Goal: Information Seeking & Learning: Learn about a topic

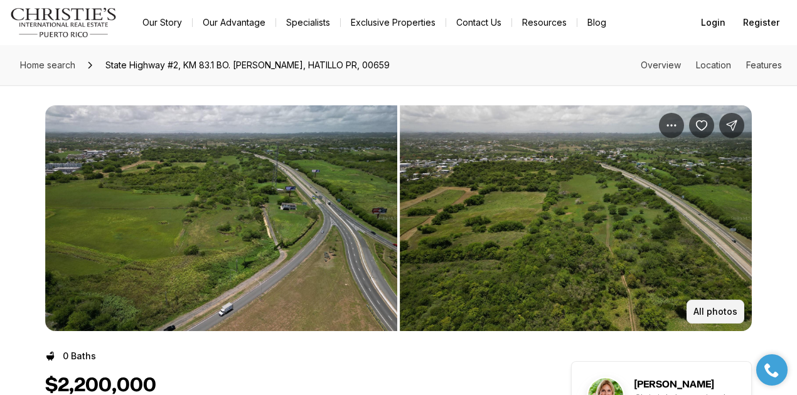
click at [712, 312] on p "All photos" at bounding box center [716, 312] width 44 height 10
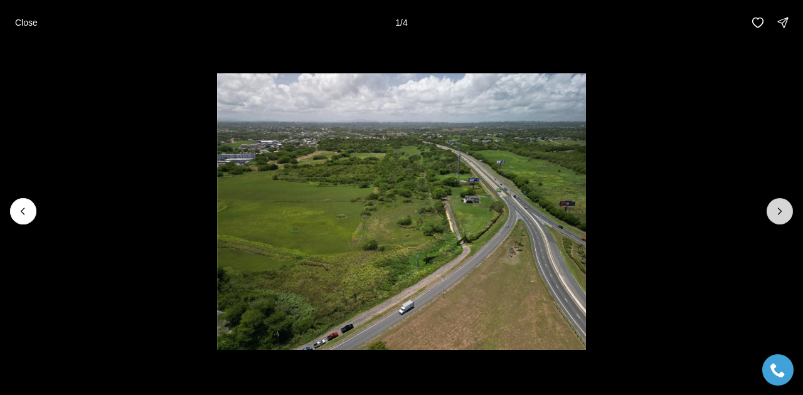
click at [790, 209] on button "Next slide" at bounding box center [780, 211] width 26 height 26
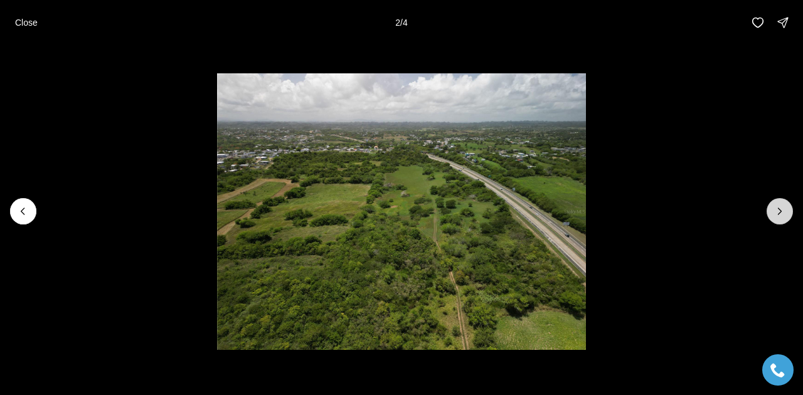
click at [790, 209] on button "Next slide" at bounding box center [780, 211] width 26 height 26
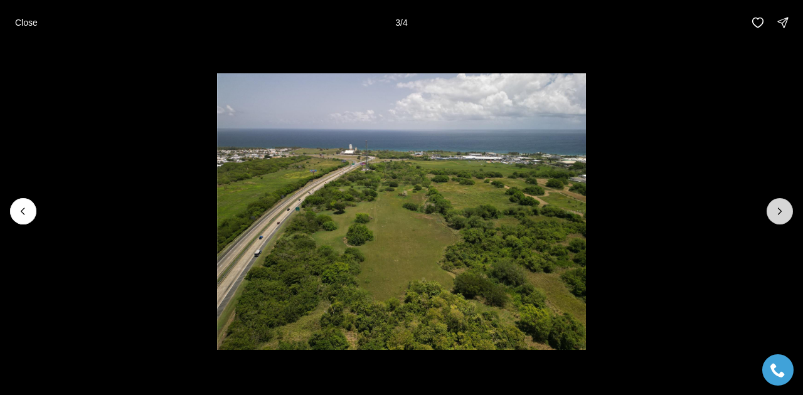
click at [790, 209] on button "Next slide" at bounding box center [780, 211] width 26 height 26
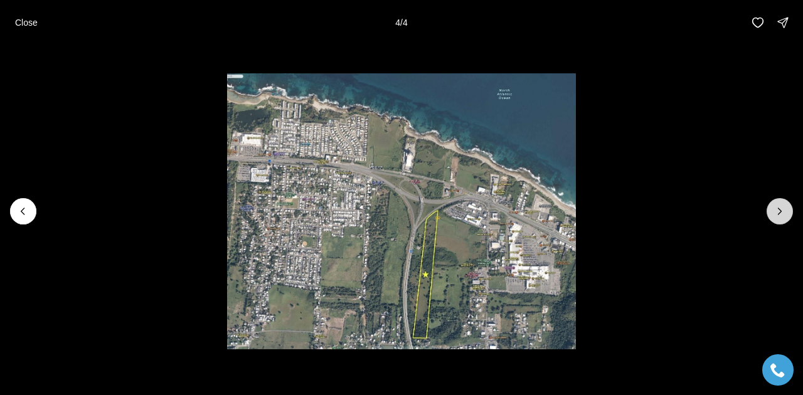
click at [790, 209] on div at bounding box center [780, 211] width 26 height 26
click at [21, 18] on p "Close" at bounding box center [26, 23] width 23 height 10
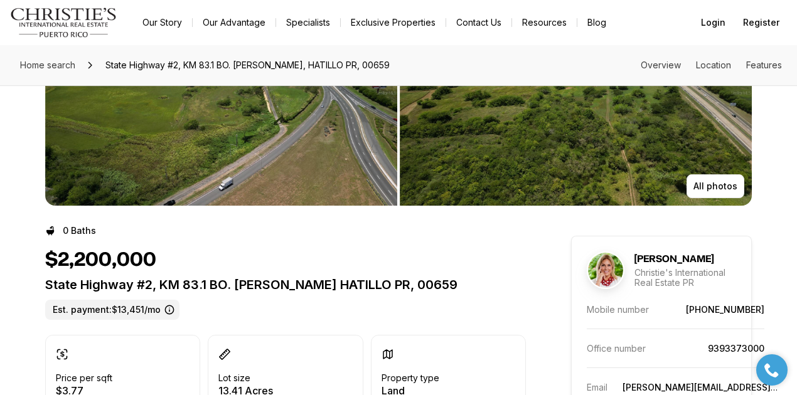
scroll to position [41, 0]
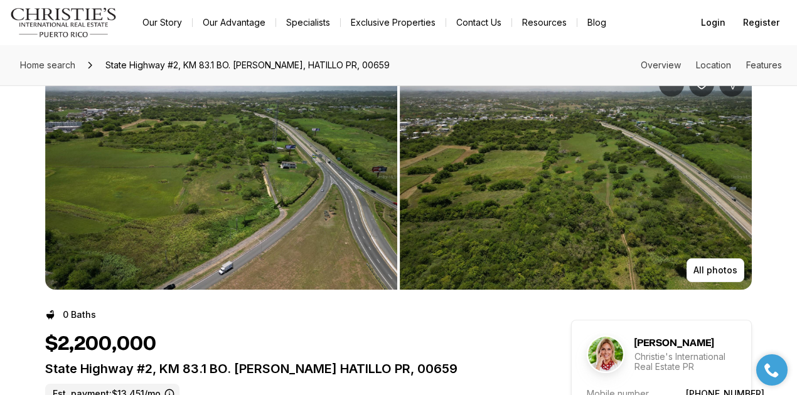
click at [282, 117] on img "View image gallery" at bounding box center [221, 177] width 352 height 226
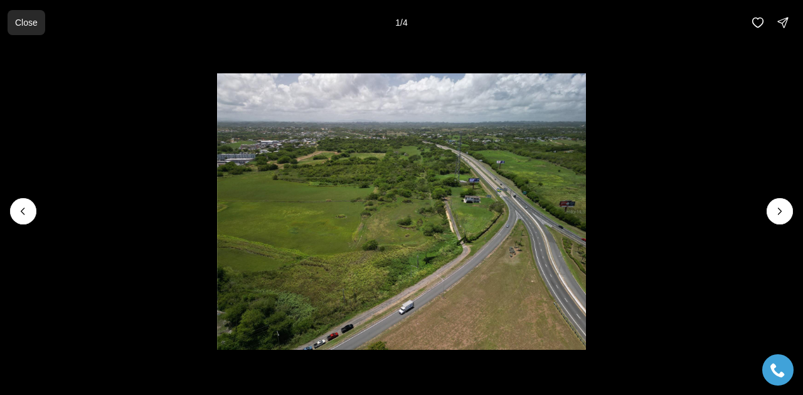
click at [19, 21] on p "Close" at bounding box center [26, 23] width 23 height 10
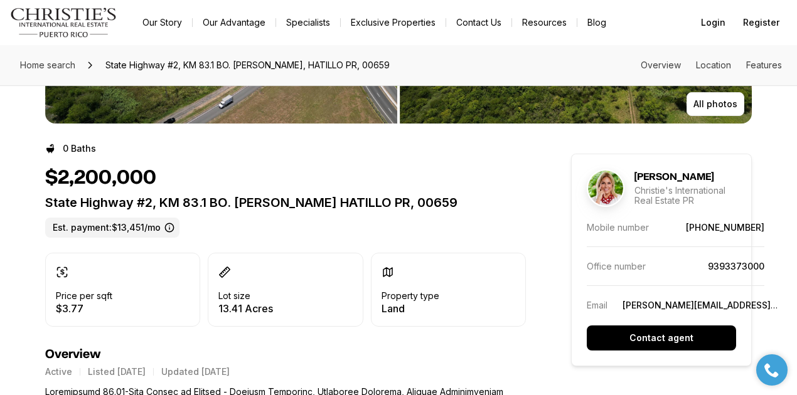
scroll to position [209, 0]
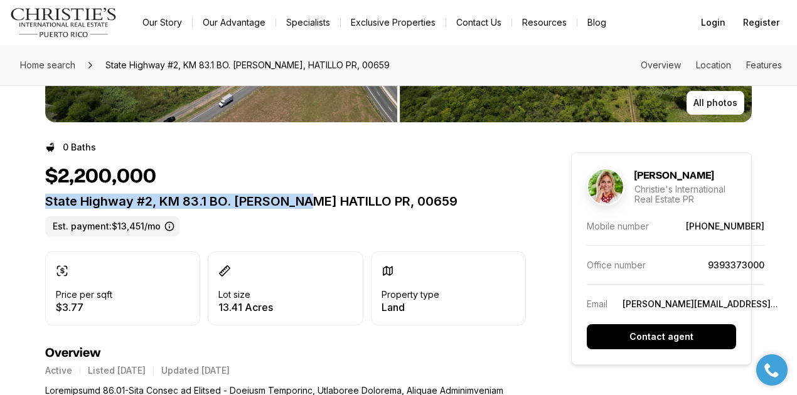
drag, startPoint x: 38, startPoint y: 198, endPoint x: 308, endPoint y: 207, distance: 270.0
copy p "State Highway #2, KM 83.1 BO. CARRIZALES"
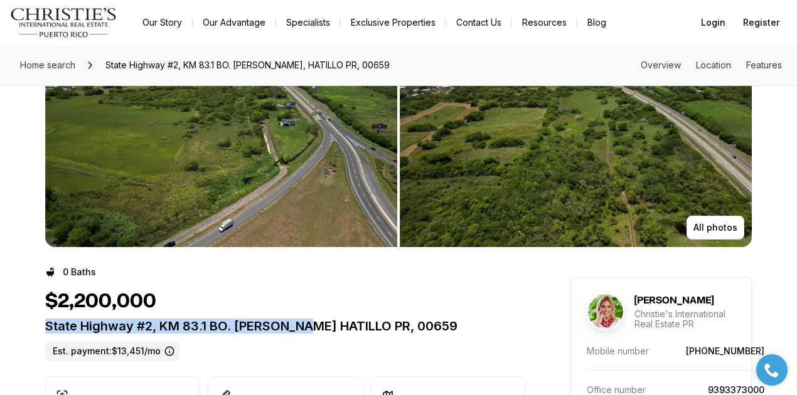
scroll to position [83, 0]
click at [237, 176] on img "View image gallery" at bounding box center [221, 135] width 352 height 226
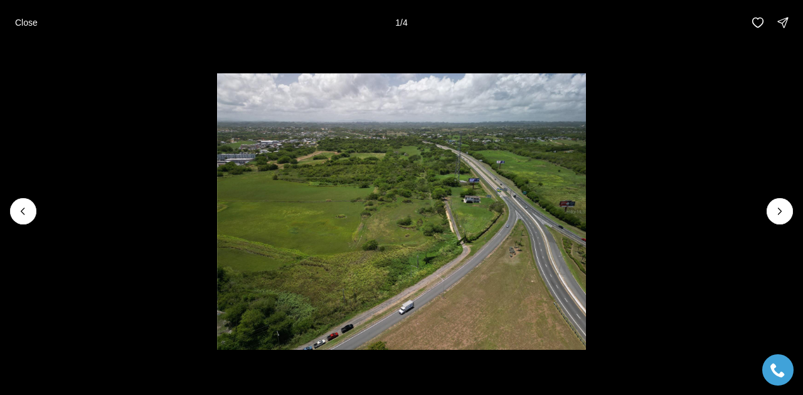
click at [796, 210] on li "1 of 4" at bounding box center [401, 211] width 803 height 333
click at [782, 212] on icon "Next slide" at bounding box center [780, 211] width 13 height 13
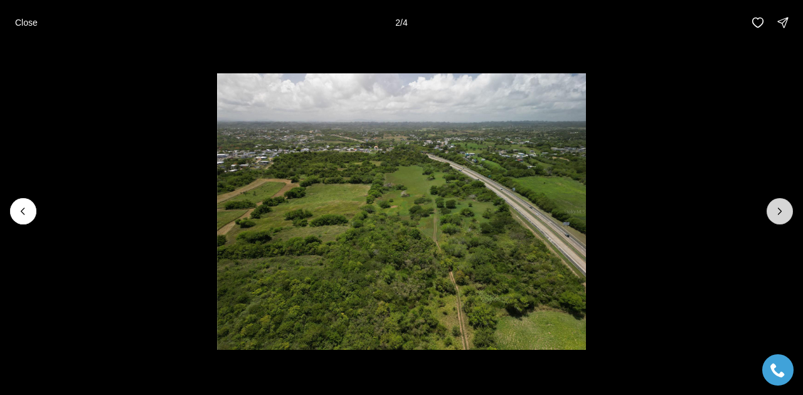
click at [784, 205] on icon "Next slide" at bounding box center [780, 211] width 13 height 13
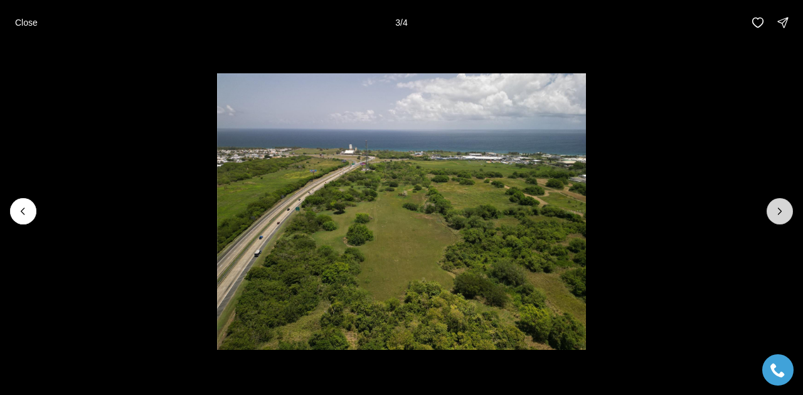
click at [785, 212] on icon "Next slide" at bounding box center [780, 211] width 13 height 13
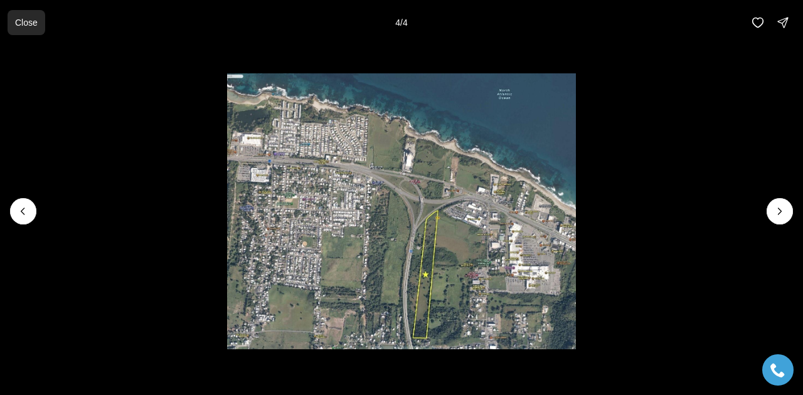
click at [32, 27] on p "Close" at bounding box center [26, 23] width 23 height 10
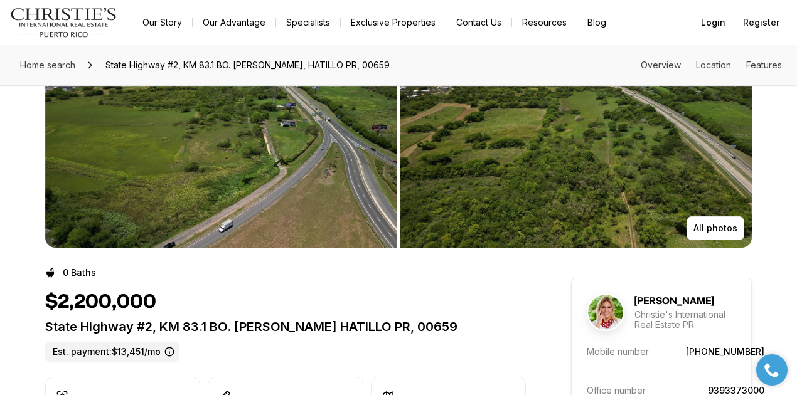
click at [177, 296] on div "$2,200,000" at bounding box center [285, 303] width 481 height 24
drag, startPoint x: 169, startPoint y: 303, endPoint x: 58, endPoint y: 299, distance: 111.8
click at [58, 299] on div "$2,200,000" at bounding box center [285, 303] width 481 height 24
copy h1 "2,200,000"
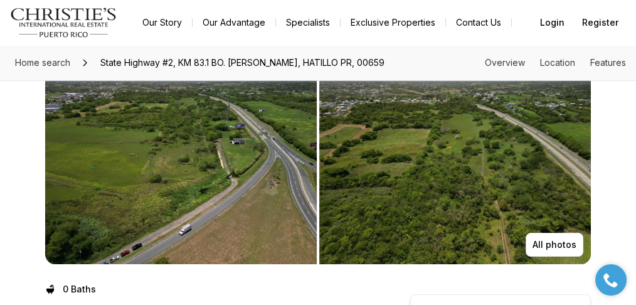
scroll to position [20, 0]
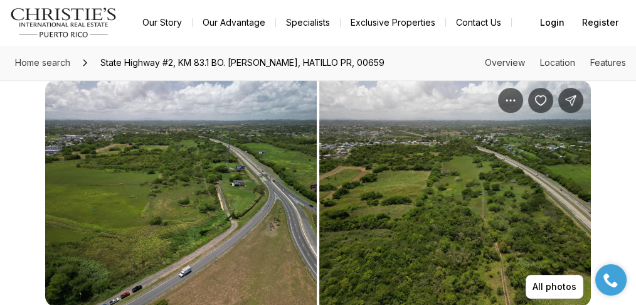
click at [252, 122] on img "View image gallery" at bounding box center [181, 193] width 272 height 226
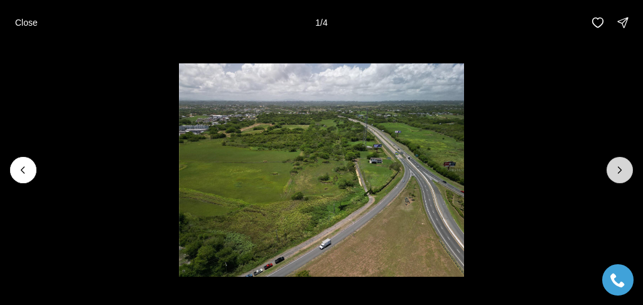
click at [616, 168] on icon "Next slide" at bounding box center [619, 170] width 13 height 13
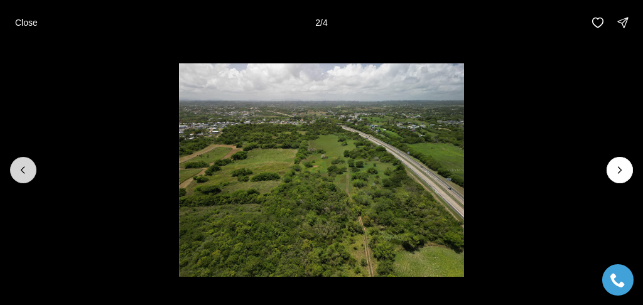
click at [15, 176] on button "Previous slide" at bounding box center [23, 170] width 26 height 26
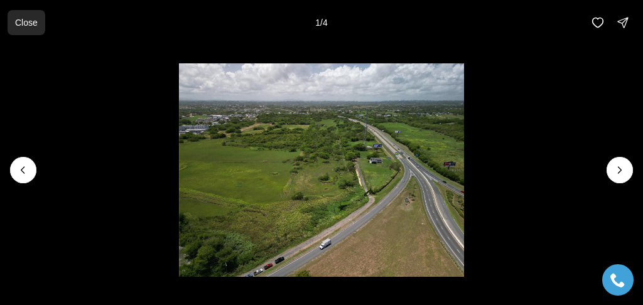
click at [36, 19] on button "Close" at bounding box center [27, 22] width 38 height 25
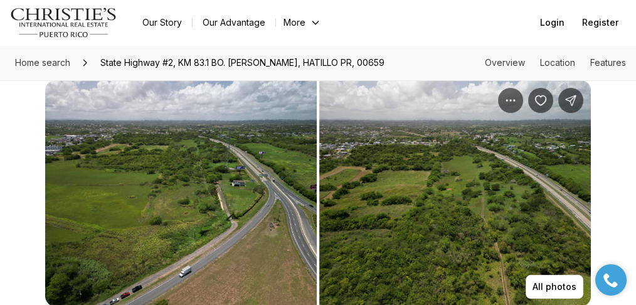
click at [247, 158] on img "View image gallery" at bounding box center [181, 193] width 272 height 226
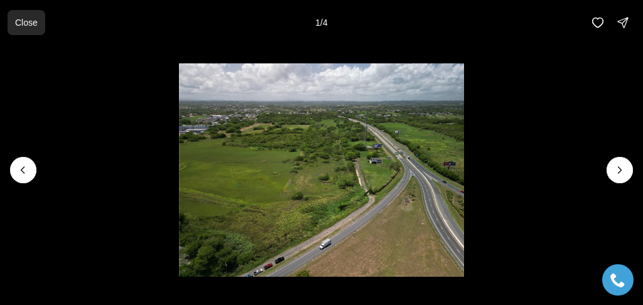
click at [34, 25] on p "Close" at bounding box center [26, 23] width 23 height 10
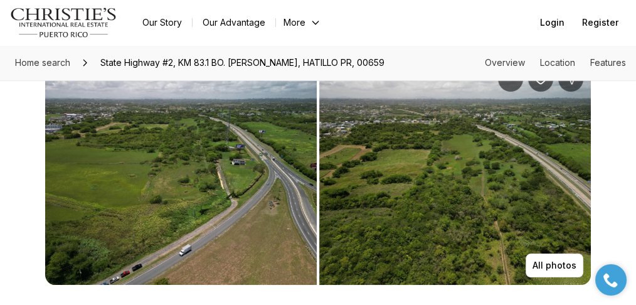
scroll to position [0, 0]
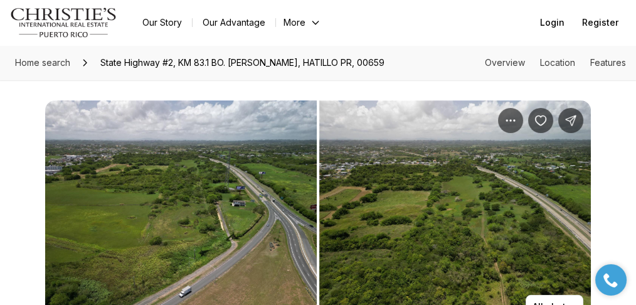
click at [445, 188] on img "View image gallery" at bounding box center [455, 213] width 272 height 226
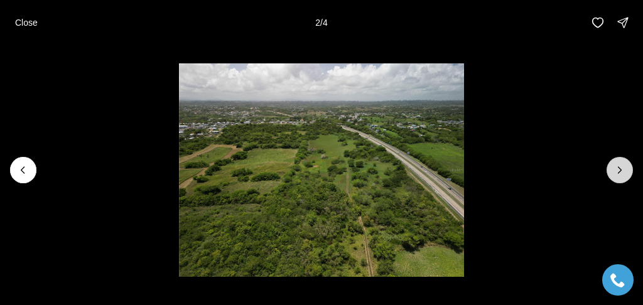
click at [621, 181] on button "Next slide" at bounding box center [619, 170] width 26 height 26
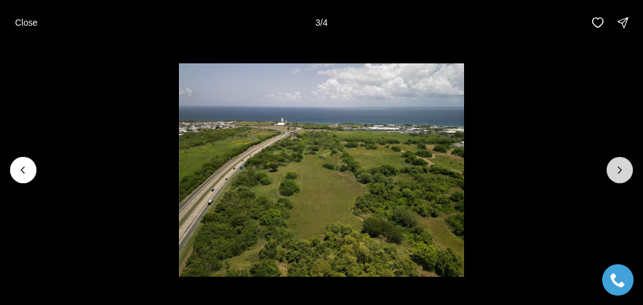
click at [609, 174] on button "Next slide" at bounding box center [619, 170] width 26 height 26
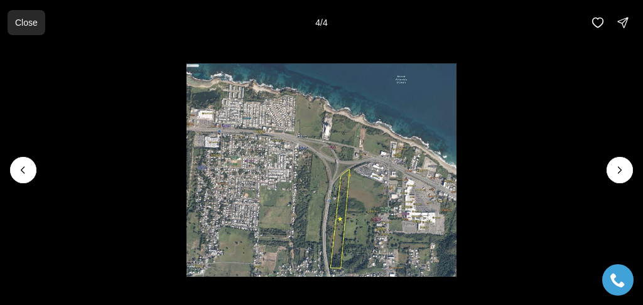
click at [26, 24] on p "Close" at bounding box center [26, 23] width 23 height 10
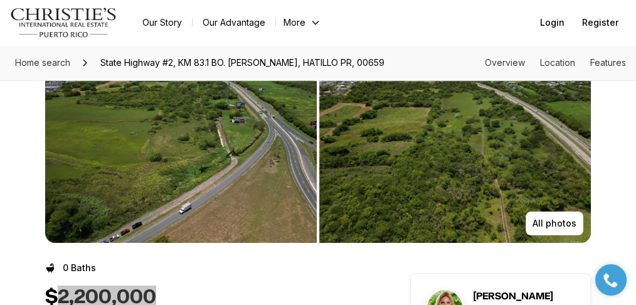
scroll to position [41, 0]
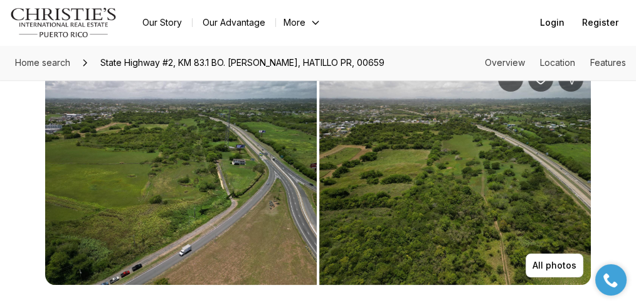
click at [538, 222] on img "View image gallery" at bounding box center [455, 172] width 272 height 226
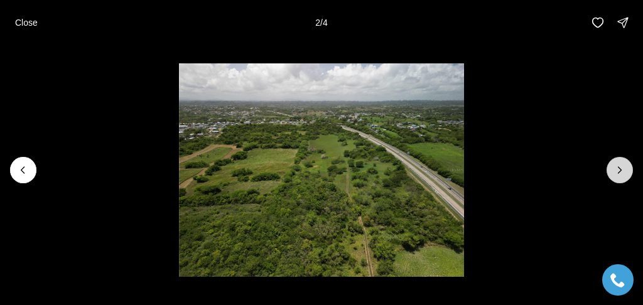
click at [629, 168] on button "Next slide" at bounding box center [619, 170] width 26 height 26
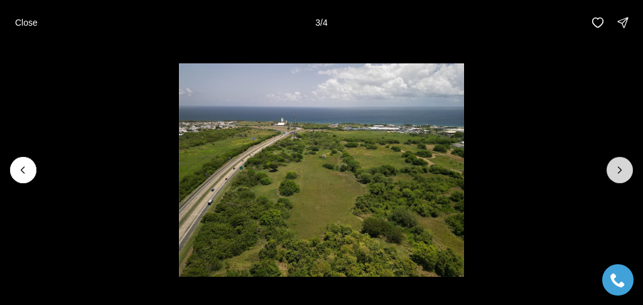
click at [612, 166] on button "Next slide" at bounding box center [619, 170] width 26 height 26
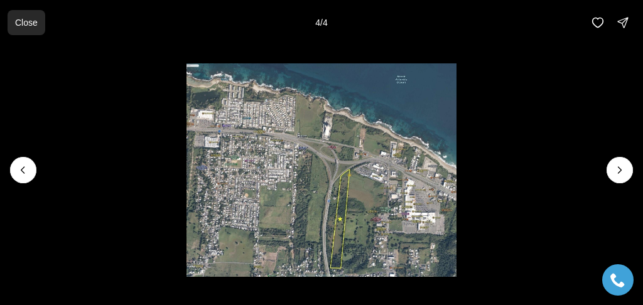
click at [21, 19] on p "Close" at bounding box center [26, 23] width 23 height 10
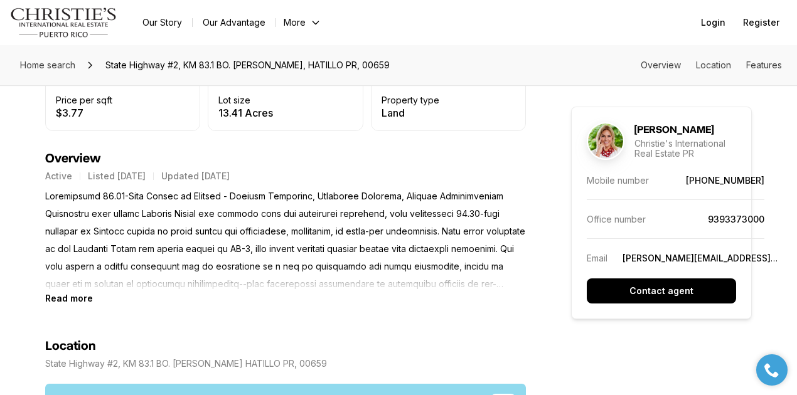
scroll to position [418, 0]
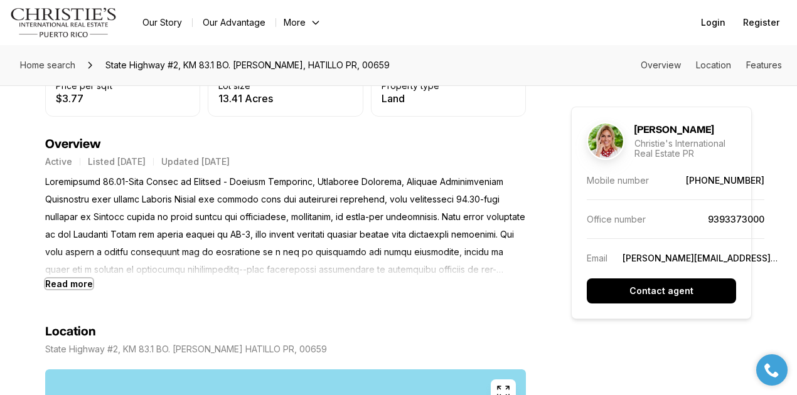
click at [80, 286] on b "Read more" at bounding box center [69, 284] width 48 height 11
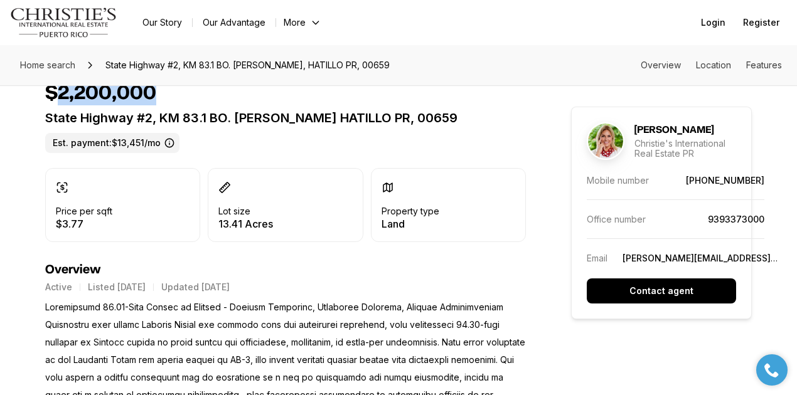
scroll to position [167, 0]
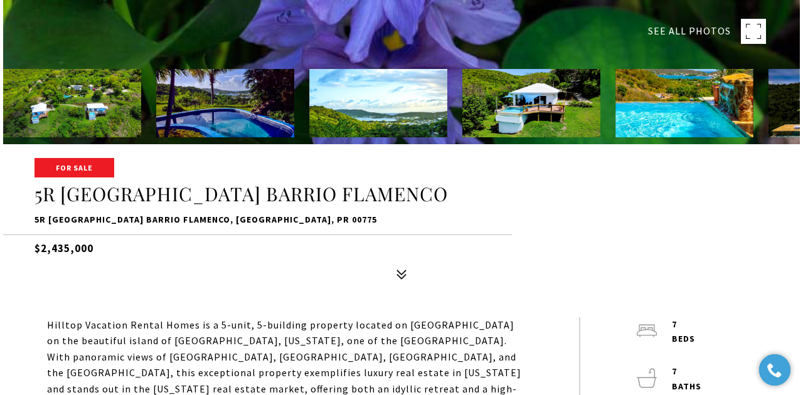
scroll to position [41, 0]
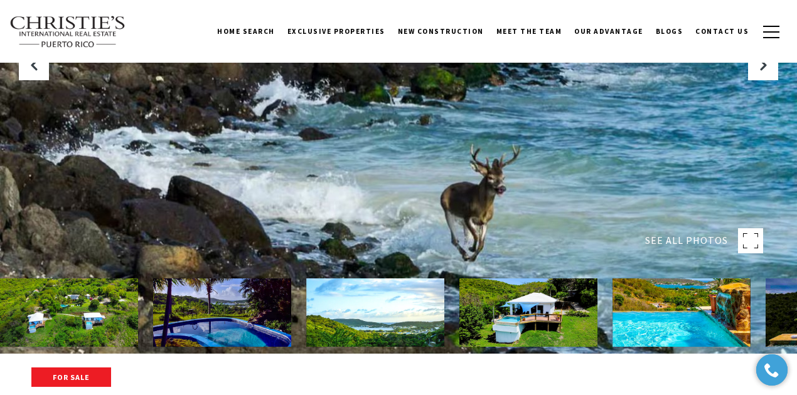
drag, startPoint x: 745, startPoint y: 239, endPoint x: 747, endPoint y: 249, distance: 10.4
click at [636, 249] on rect at bounding box center [750, 240] width 25 height 25
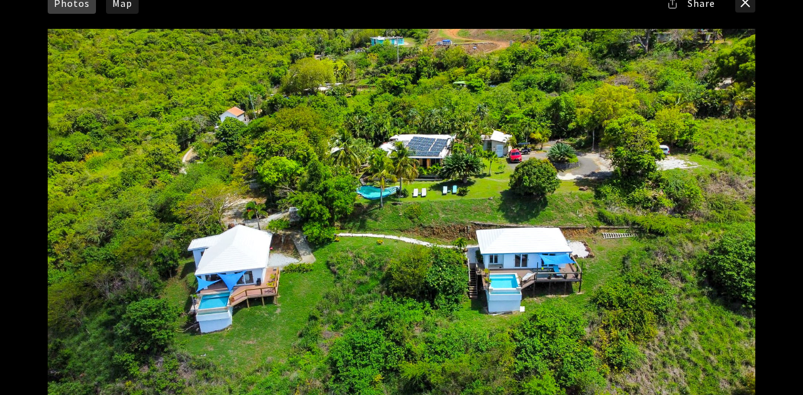
scroll to position [0, 0]
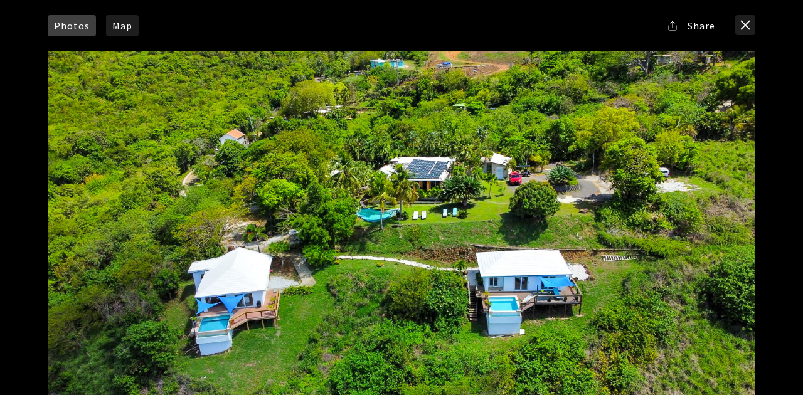
click at [83, 28] on span "Photos" at bounding box center [72, 26] width 36 height 10
click at [636, 23] on button "close modal" at bounding box center [746, 25] width 20 height 20
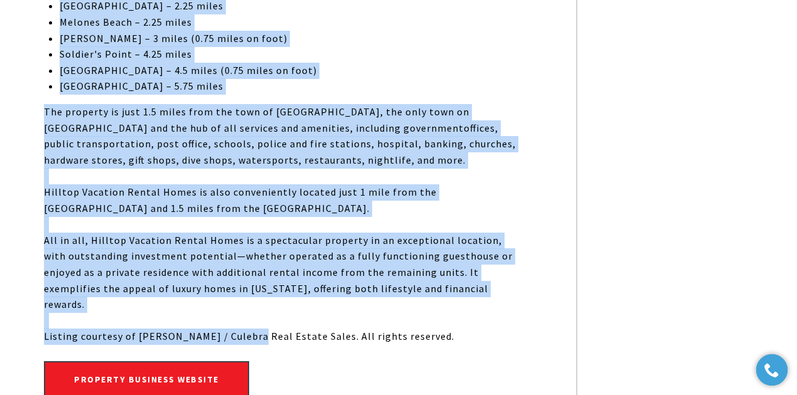
scroll to position [1213, 0]
drag, startPoint x: 103, startPoint y: 201, endPoint x: 449, endPoint y: 235, distance: 348.1
copy div "Hilltop Vacation Rental Homes is a 5-unit, 5-building property located on Mount…"
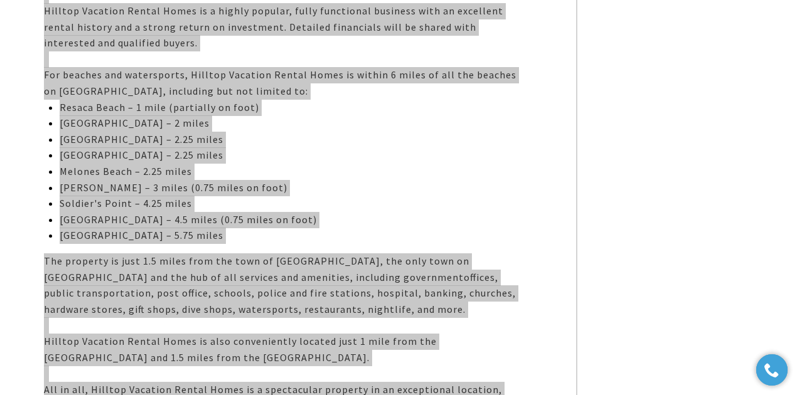
scroll to position [1171, 0]
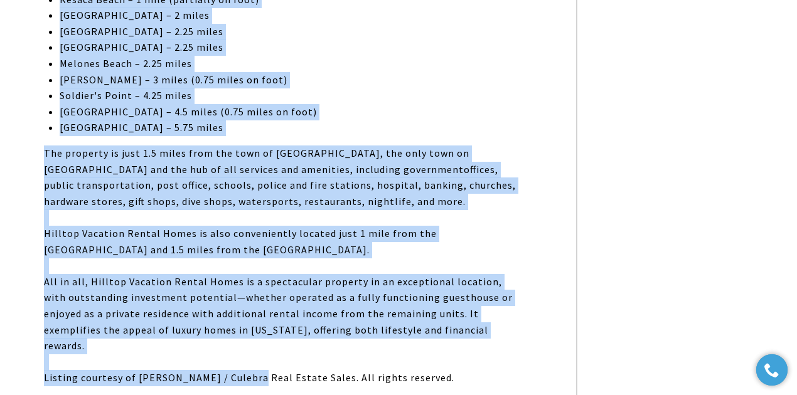
copy div "Hilltop Vacation Rental Homes is a 5-unit, 5-building property located on Mount…"
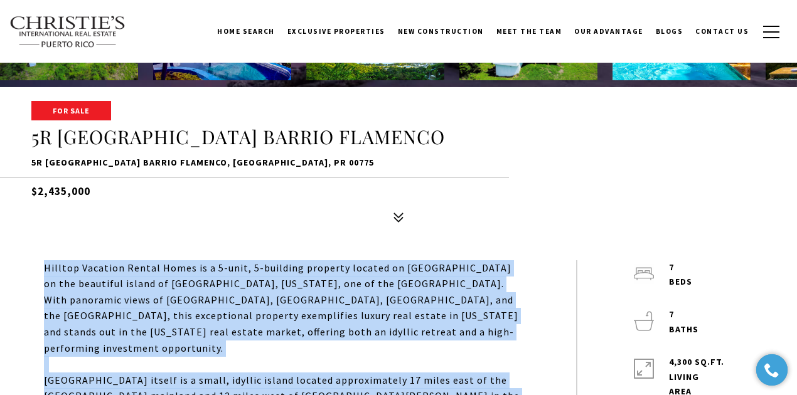
scroll to position [335, 0]
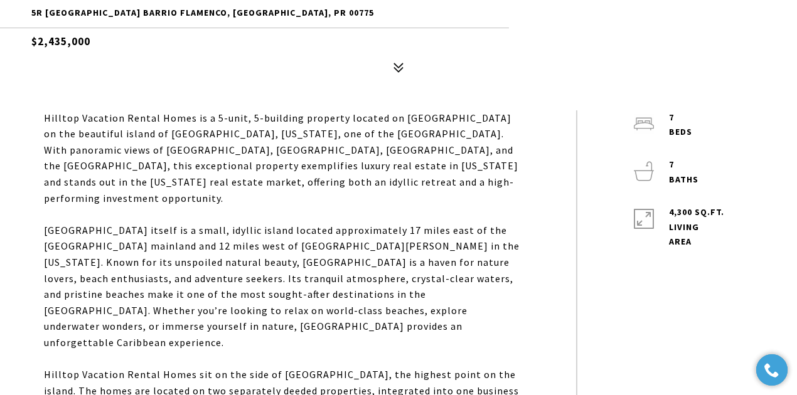
scroll to position [460, 0]
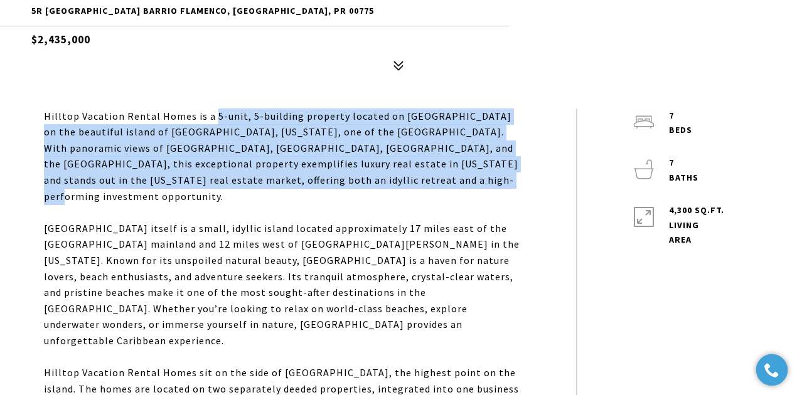
drag, startPoint x: 210, startPoint y: 116, endPoint x: 436, endPoint y: 178, distance: 233.7
click at [436, 178] on div "Hilltop Vacation Rental Homes is a 5-unit, 5-building property located on Mount…" at bounding box center [282, 157] width 476 height 97
click at [427, 183] on div "Hilltop Vacation Rental Homes is a 5-unit, 5-building property located on Mount…" at bounding box center [282, 157] width 476 height 97
drag, startPoint x: 428, startPoint y: 183, endPoint x: 201, endPoint y: 121, distance: 235.4
click at [201, 121] on div "Hilltop Vacation Rental Homes is a 5-unit, 5-building property located on Mount…" at bounding box center [282, 157] width 476 height 97
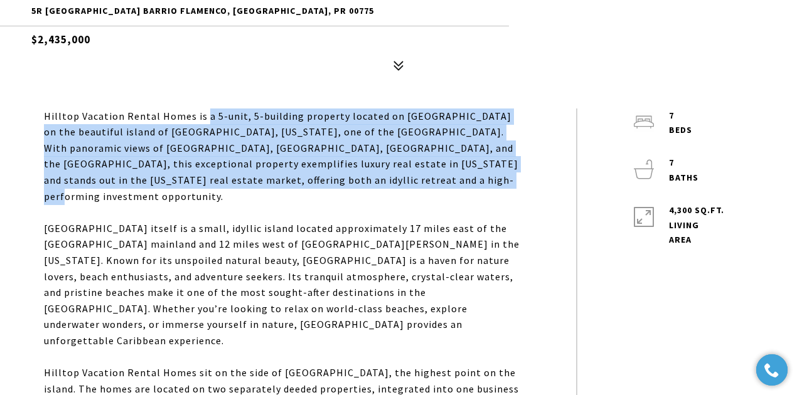
click at [291, 139] on div "Hilltop Vacation Rental Homes is a 5-unit, 5-building property located on Mount…" at bounding box center [282, 157] width 476 height 97
drag, startPoint x: 436, startPoint y: 187, endPoint x: 202, endPoint y: 120, distance: 243.5
click at [202, 120] on div "Hilltop Vacation Rental Homes is a 5-unit, 5-building property located on Mount…" at bounding box center [282, 157] width 476 height 97
copy div "a 5-unit, 5-building property located on Mount Resaca on the beautiful island o…"
click at [453, 186] on div "Hilltop Vacation Rental Homes is a 5-unit, 5-building property located on Mount…" at bounding box center [282, 157] width 476 height 97
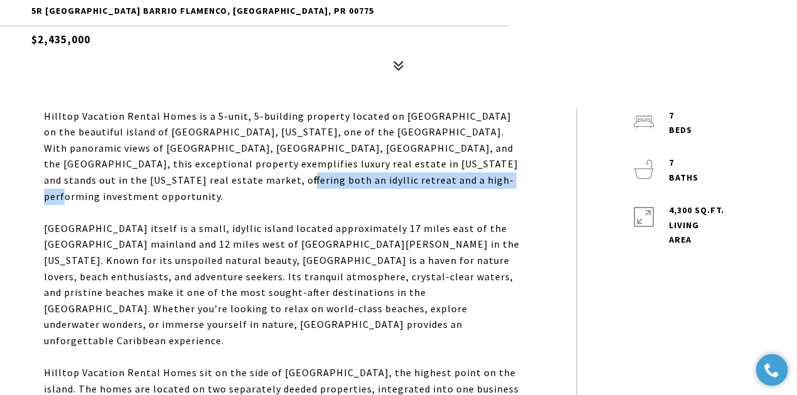
drag, startPoint x: 447, startPoint y: 186, endPoint x: 187, endPoint y: 179, distance: 259.9
click at [187, 179] on div "Hilltop Vacation Rental Homes is a 5-unit, 5-building property located on Mount…" at bounding box center [282, 157] width 476 height 97
copy div "and a high-performing investment opportunity."
click at [428, 176] on div "Hilltop Vacation Rental Homes is a 5-unit, 5-building property located on Mount…" at bounding box center [282, 157] width 476 height 97
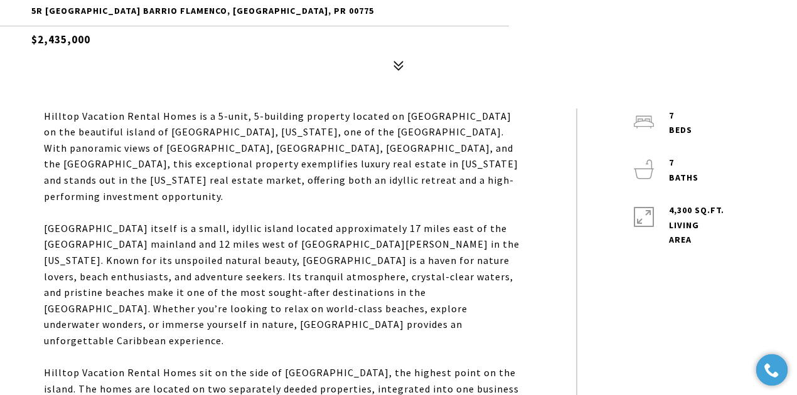
click at [419, 181] on div "Hilltop Vacation Rental Homes is a 5-unit, 5-building property located on Mount…" at bounding box center [282, 157] width 476 height 97
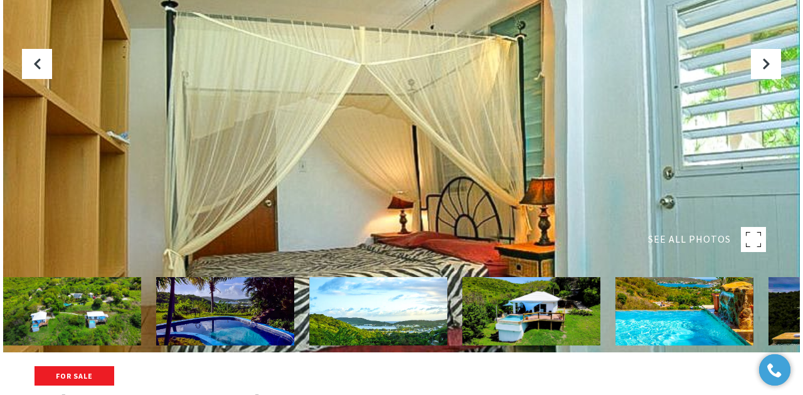
scroll to position [209, 0]
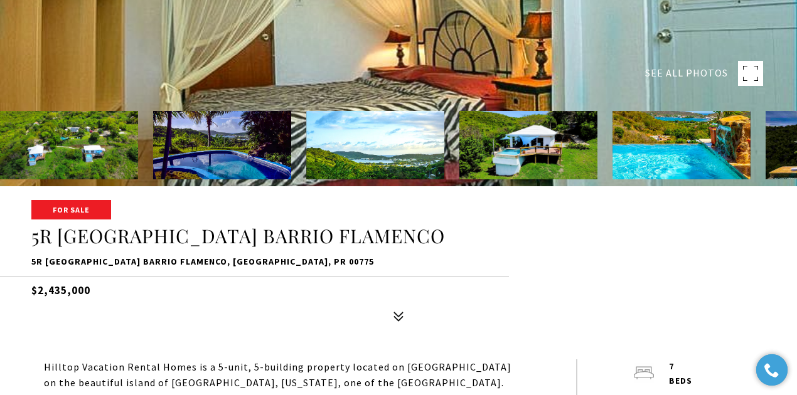
click at [113, 163] on img at bounding box center [69, 145] width 138 height 68
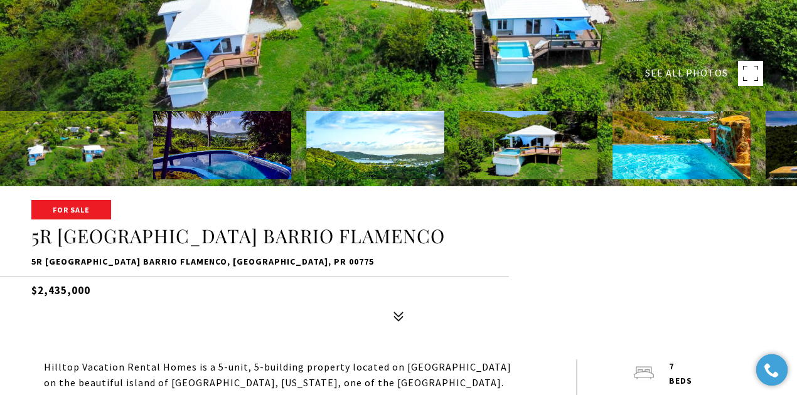
click at [636, 132] on img at bounding box center [682, 145] width 138 height 68
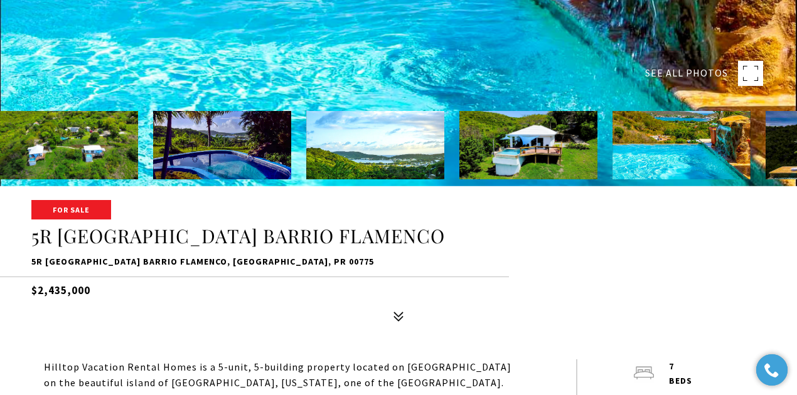
click at [567, 156] on img at bounding box center [528, 145] width 138 height 68
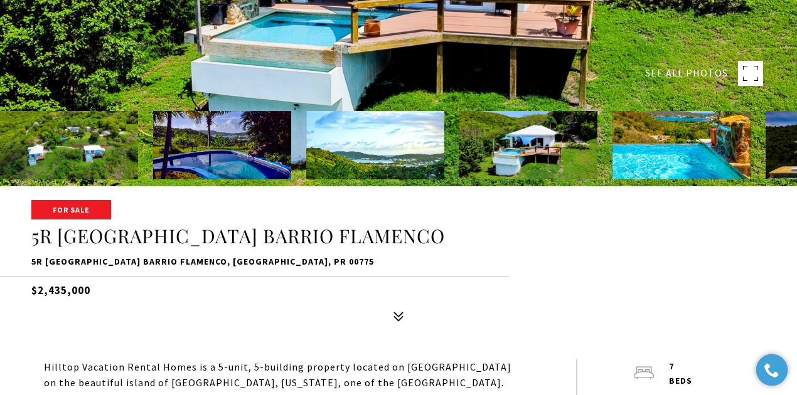
click at [636, 72] on rect at bounding box center [750, 73] width 25 height 25
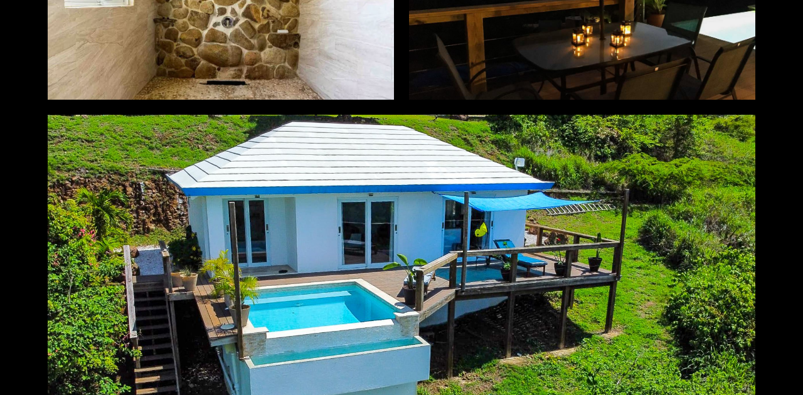
scroll to position [3013, 0]
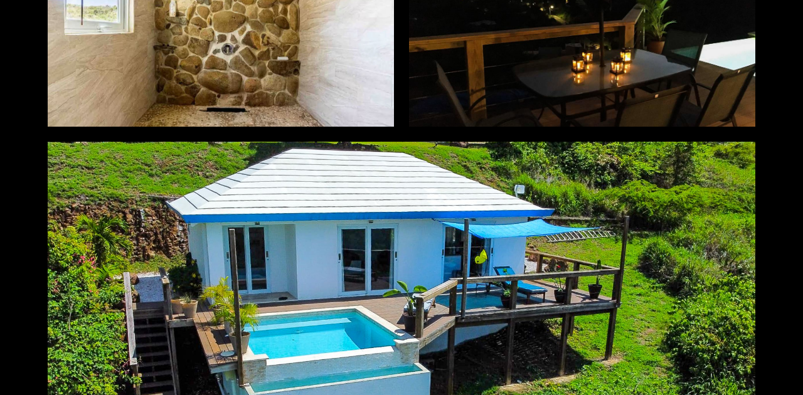
click at [540, 164] on div at bounding box center [402, 340] width 708 height 397
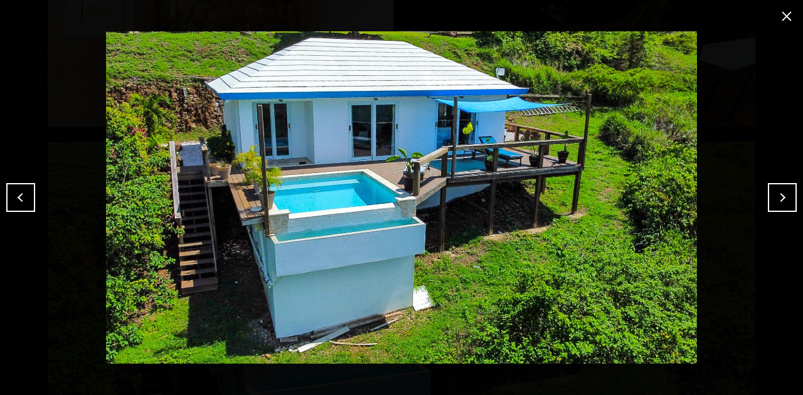
drag, startPoint x: 466, startPoint y: 78, endPoint x: 649, endPoint y: 218, distance: 230.6
click at [636, 218] on img at bounding box center [401, 197] width 741 height 333
click at [636, 18] on button "close modal" at bounding box center [787, 16] width 20 height 20
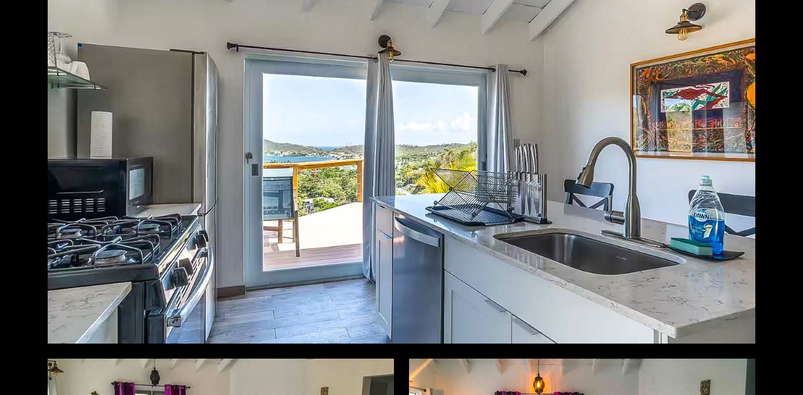
scroll to position [1966, 0]
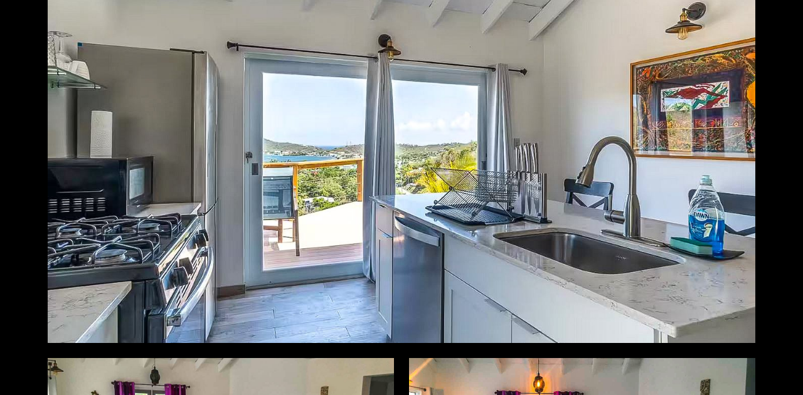
click at [331, 304] on div at bounding box center [402, 145] width 708 height 397
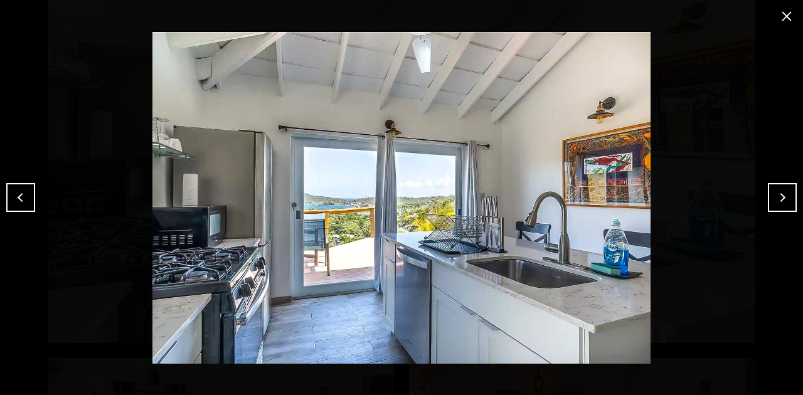
click at [636, 16] on button "close modal" at bounding box center [787, 16] width 20 height 20
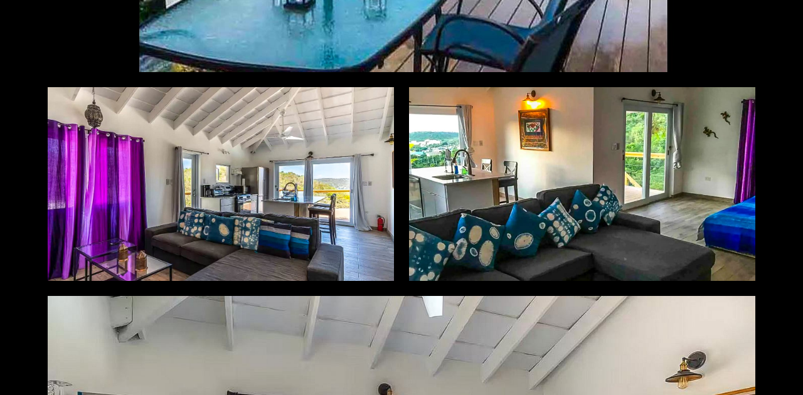
scroll to position [1590, 0]
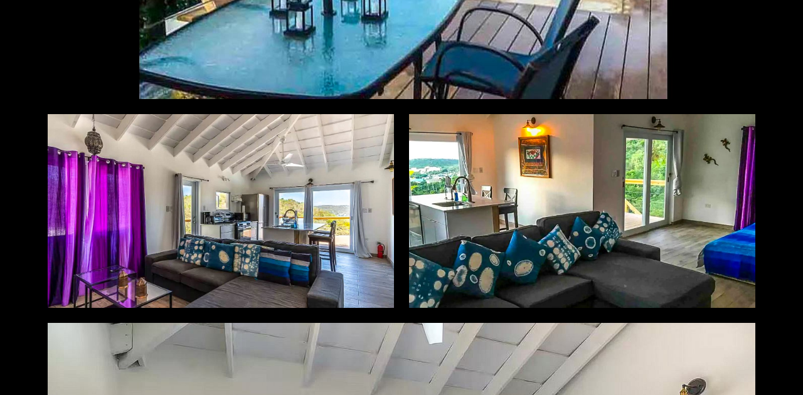
click at [321, 282] on div at bounding box center [221, 211] width 346 height 194
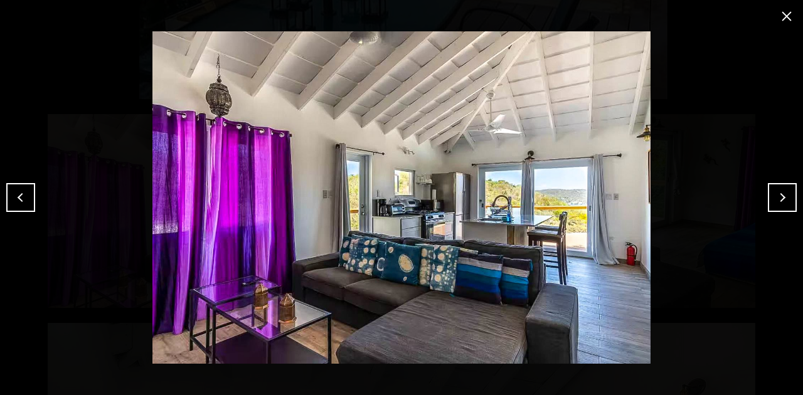
click at [636, 10] on button "close modal" at bounding box center [787, 16] width 20 height 20
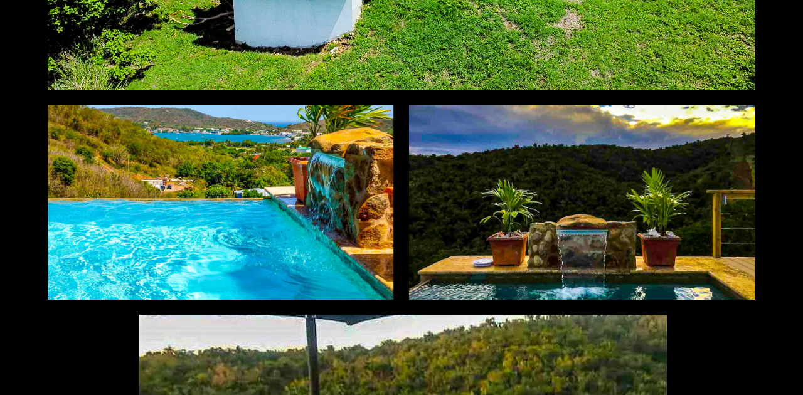
scroll to position [962, 0]
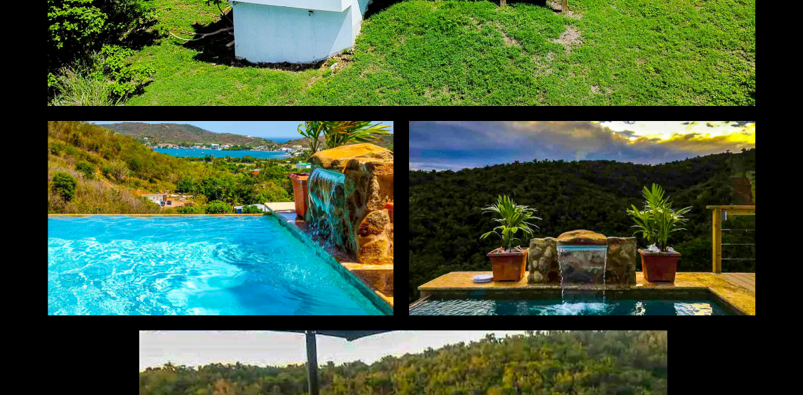
click at [269, 192] on div at bounding box center [221, 218] width 346 height 194
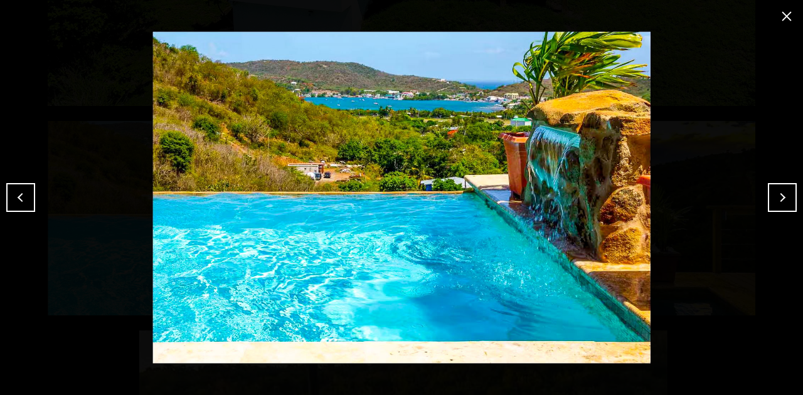
click at [636, 16] on button "close modal" at bounding box center [787, 16] width 20 height 20
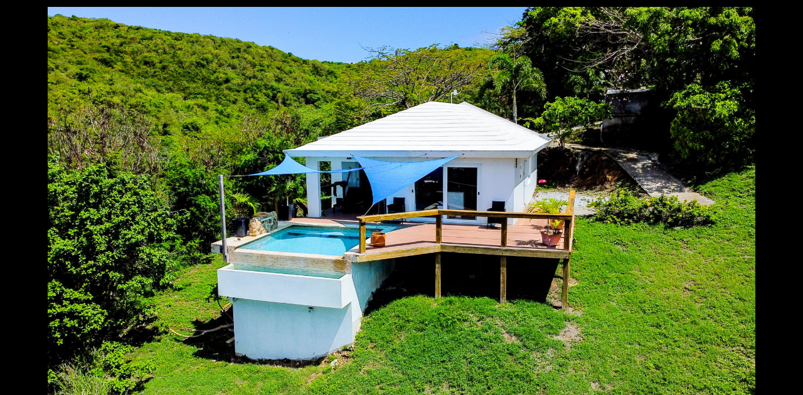
scroll to position [669, 0]
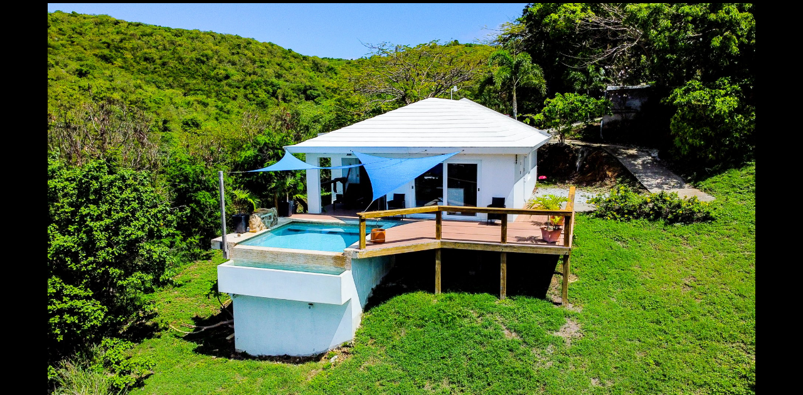
click at [390, 186] on div at bounding box center [402, 201] width 708 height 397
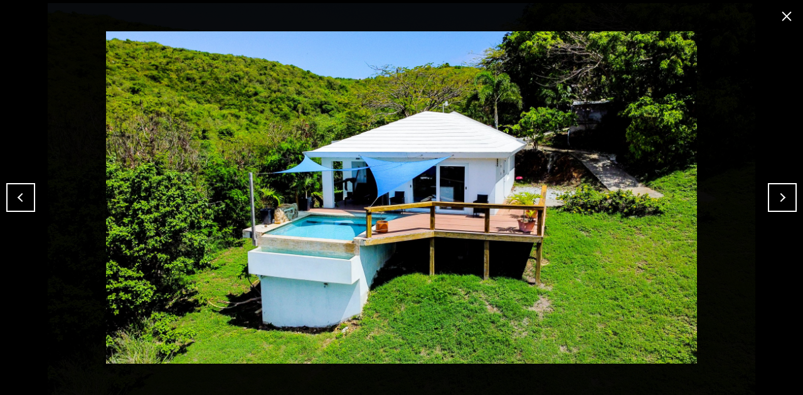
click at [636, 13] on button "close modal" at bounding box center [787, 16] width 20 height 20
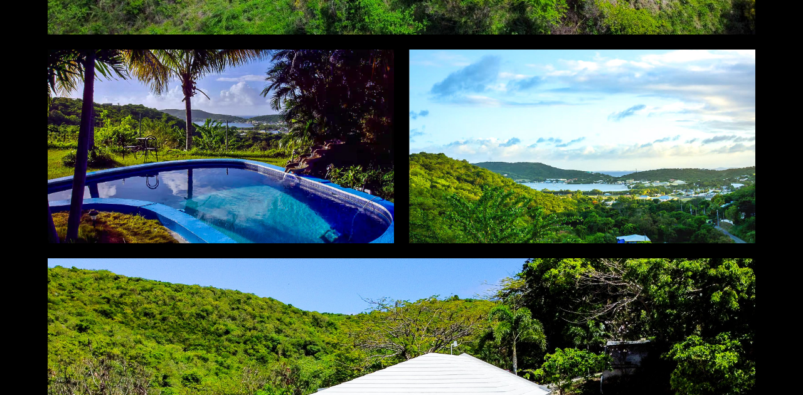
scroll to position [418, 0]
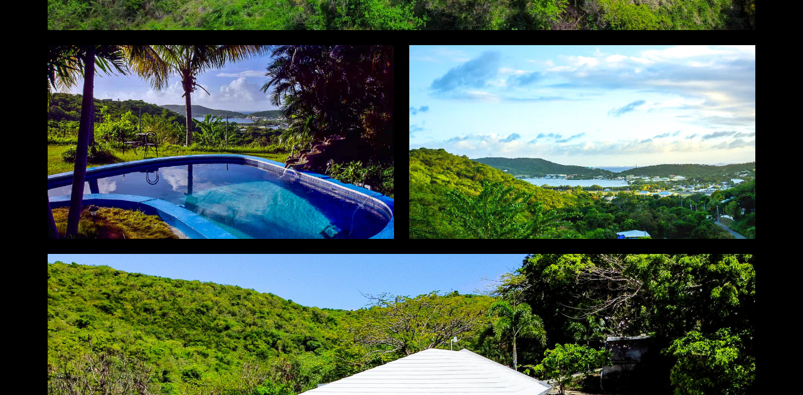
click at [343, 217] on div at bounding box center [221, 142] width 346 height 194
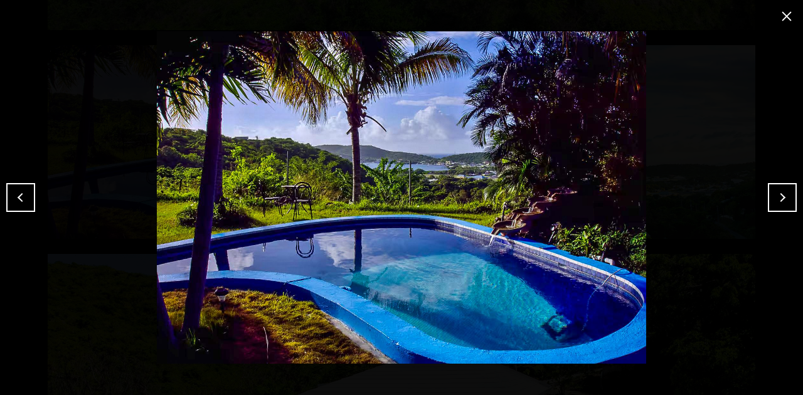
click at [636, 190] on button "Next" at bounding box center [782, 197] width 29 height 29
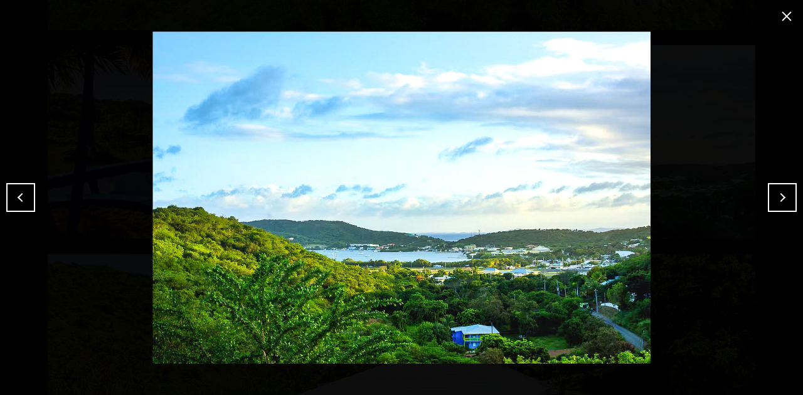
click at [636, 9] on button "close modal" at bounding box center [787, 16] width 20 height 20
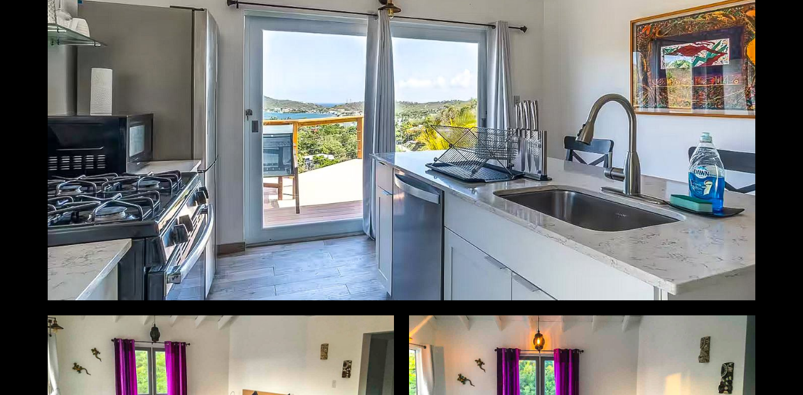
scroll to position [2217, 0]
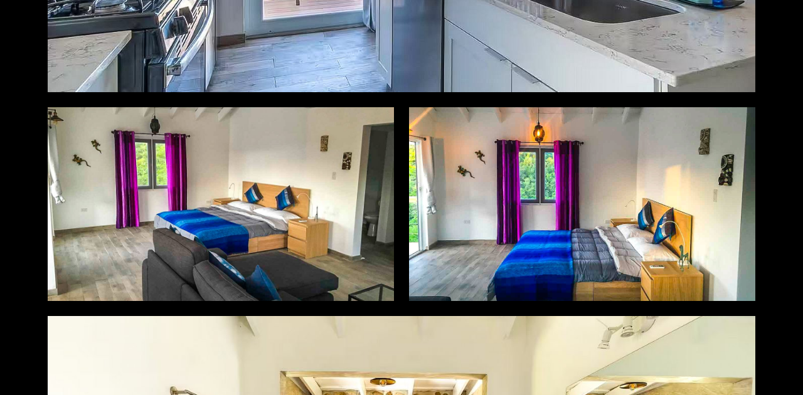
click at [271, 201] on div at bounding box center [221, 204] width 346 height 194
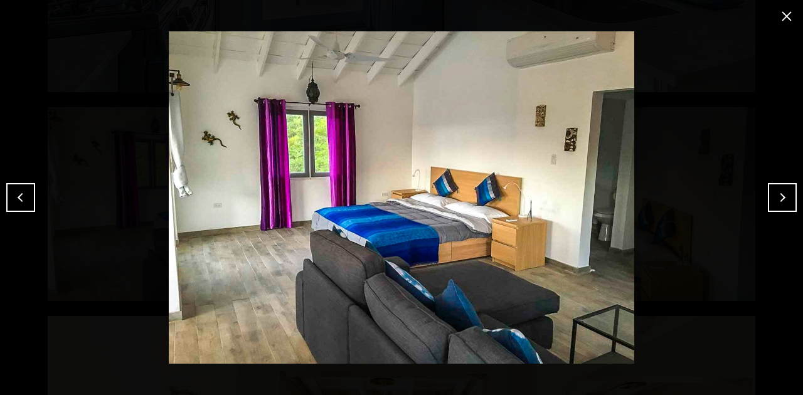
click at [636, 184] on button "Next" at bounding box center [782, 197] width 29 height 29
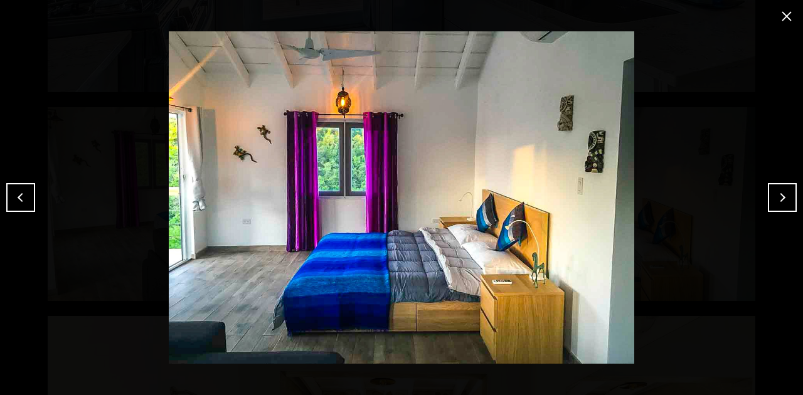
click at [636, 11] on button "close modal" at bounding box center [787, 16] width 20 height 20
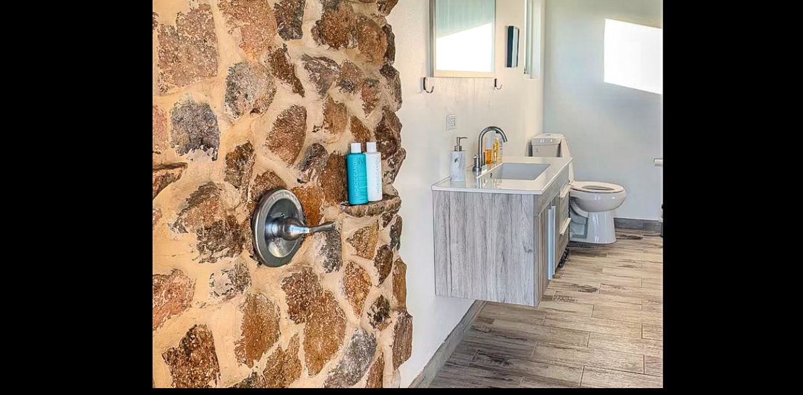
scroll to position [4393, 0]
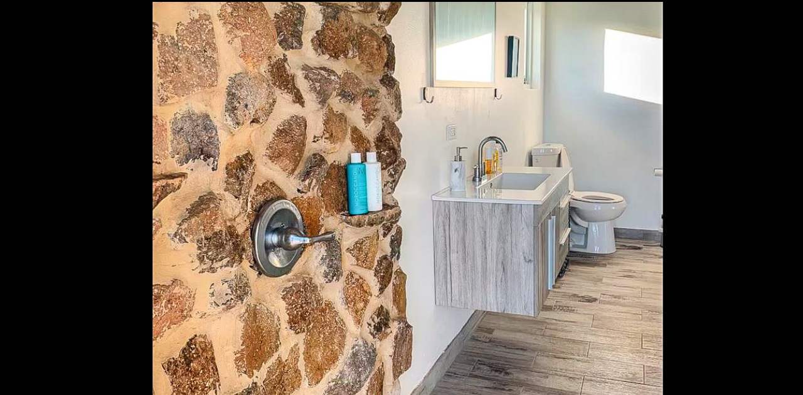
click at [483, 296] on div at bounding box center [402, 200] width 708 height 397
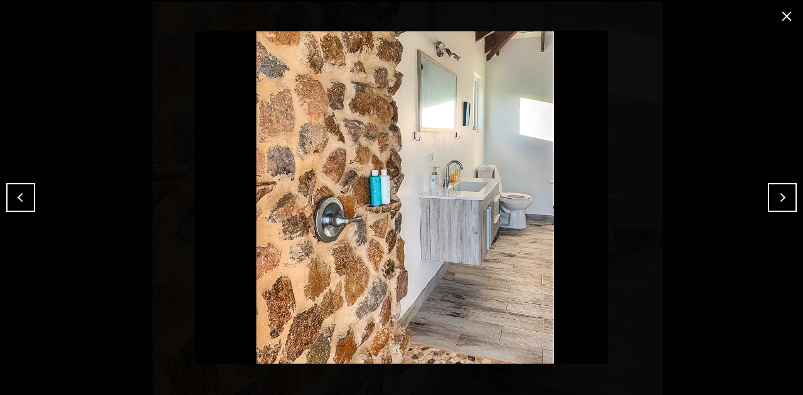
click at [636, 11] on button "close modal" at bounding box center [787, 16] width 20 height 20
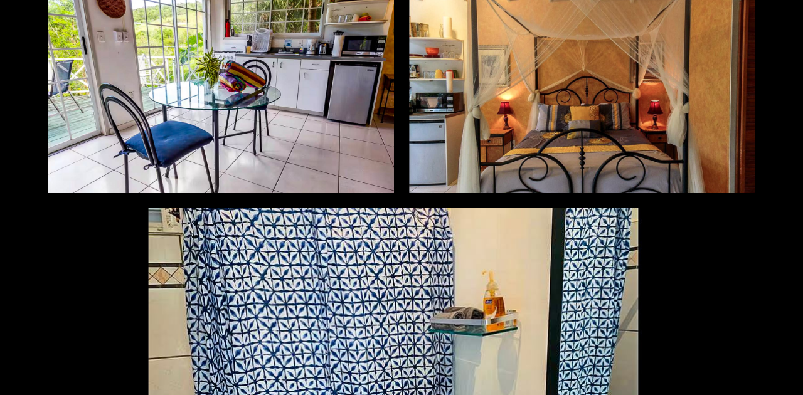
scroll to position [5397, 0]
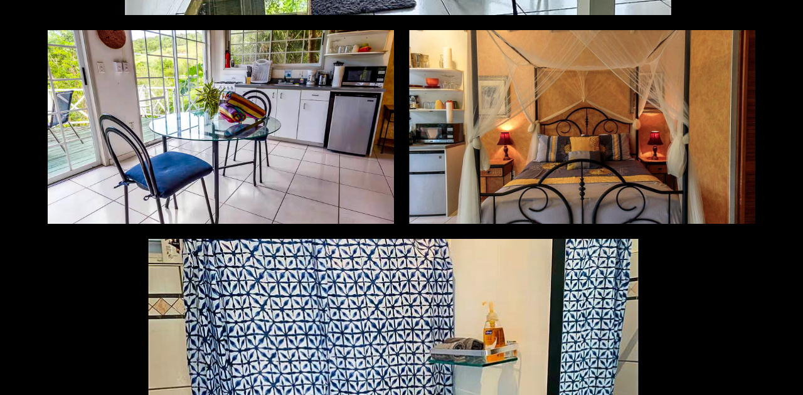
click at [560, 82] on div at bounding box center [582, 127] width 346 height 194
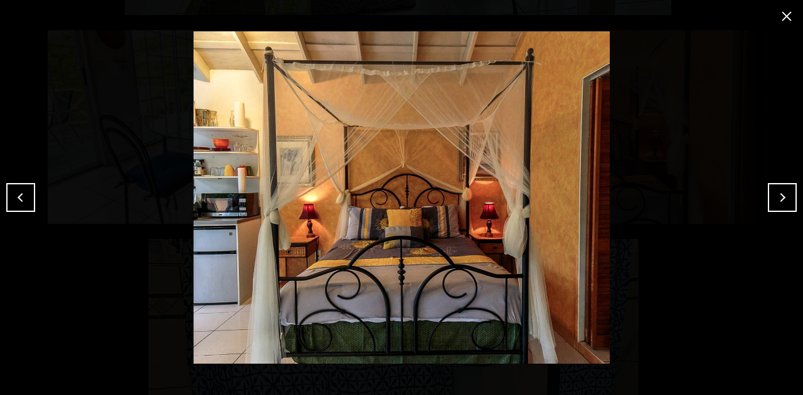
drag, startPoint x: 788, startPoint y: 16, endPoint x: 785, endPoint y: 21, distance: 6.5
click at [636, 16] on button "close modal" at bounding box center [787, 16] width 20 height 20
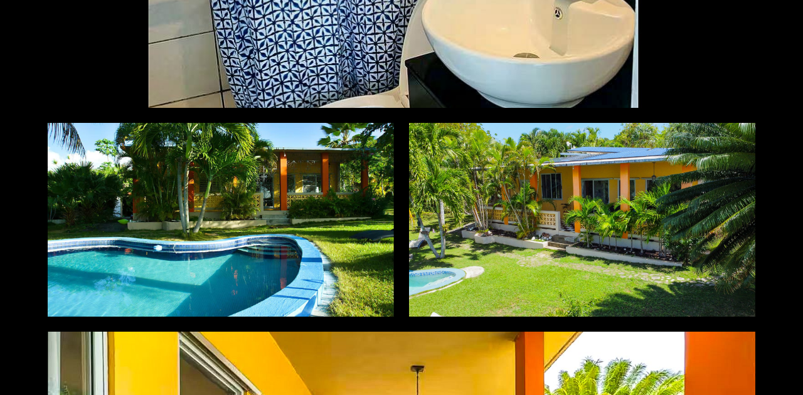
scroll to position [5900, 0]
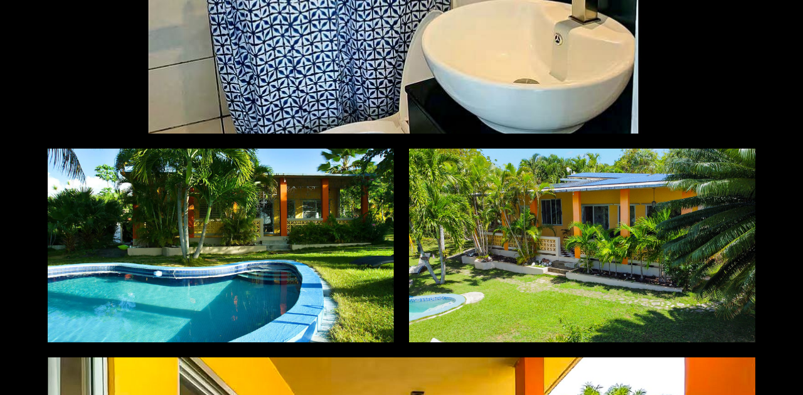
click at [462, 259] on div at bounding box center [582, 246] width 346 height 194
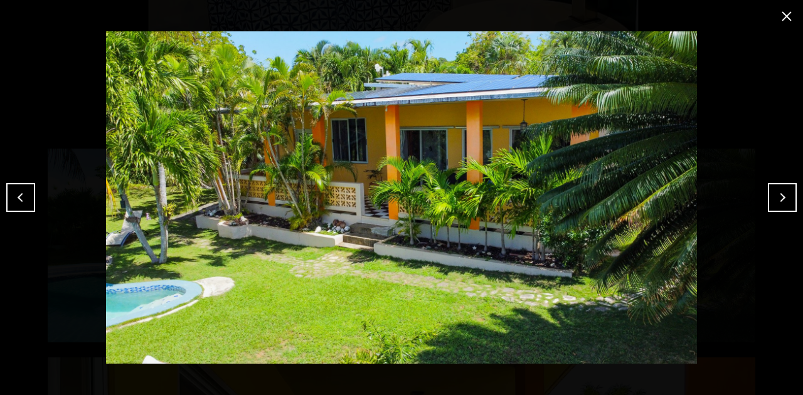
click at [636, 17] on button "close modal" at bounding box center [787, 16] width 20 height 20
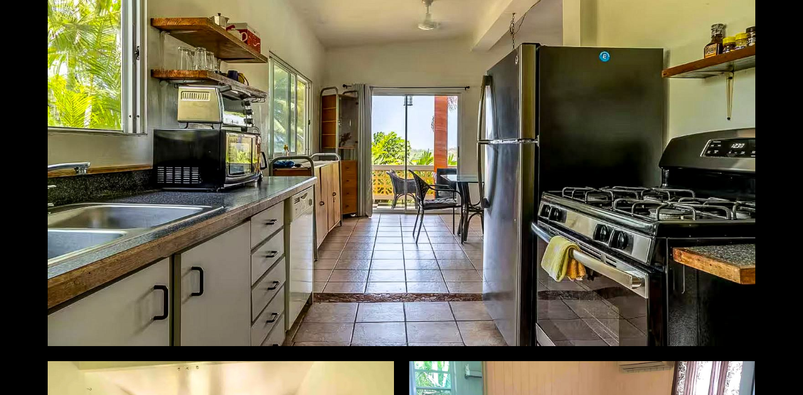
scroll to position [6945, 0]
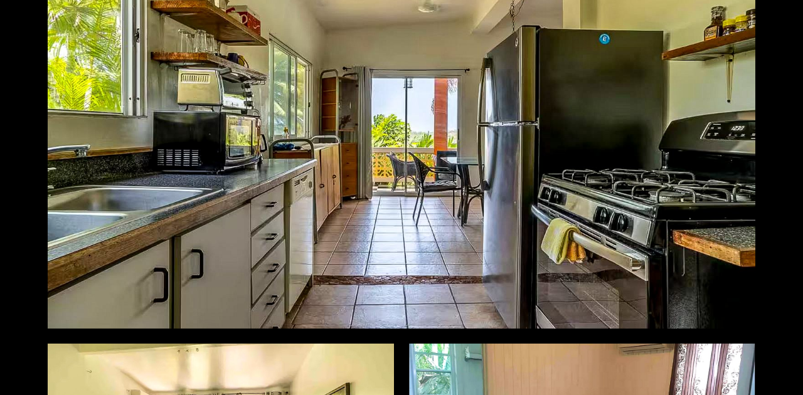
click at [360, 243] on div at bounding box center [402, 131] width 708 height 397
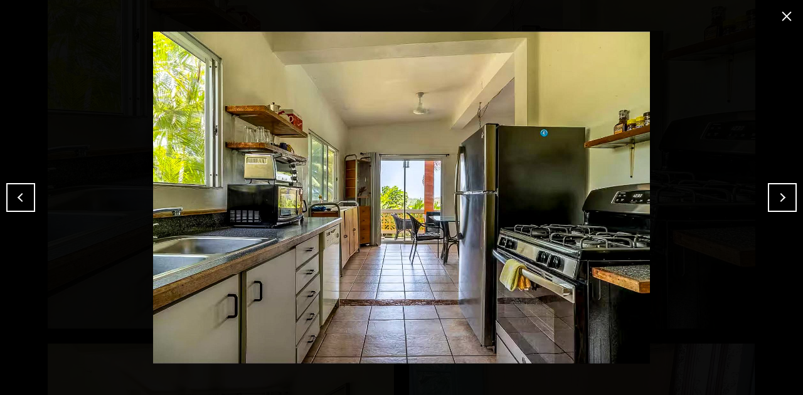
click at [636, 190] on button "Next" at bounding box center [782, 197] width 29 height 29
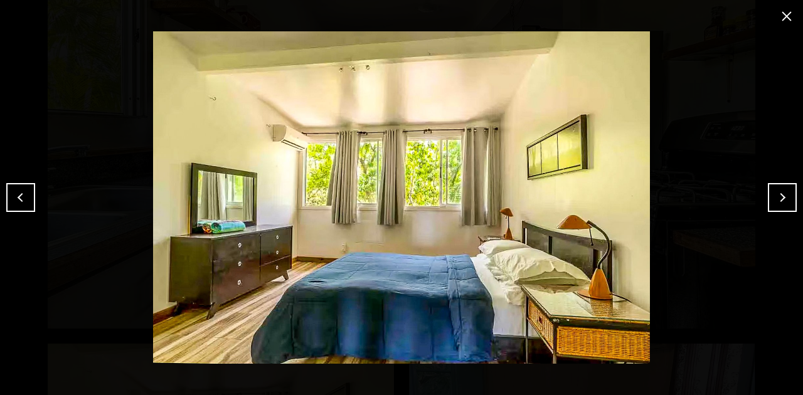
click at [636, 21] on button "close modal" at bounding box center [787, 16] width 20 height 20
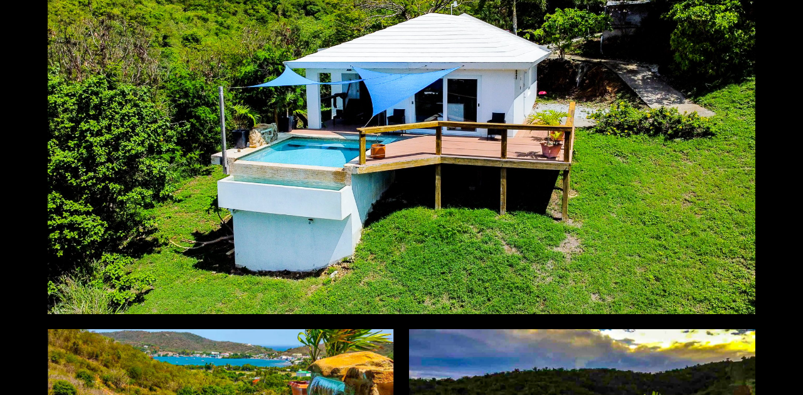
scroll to position [753, 0]
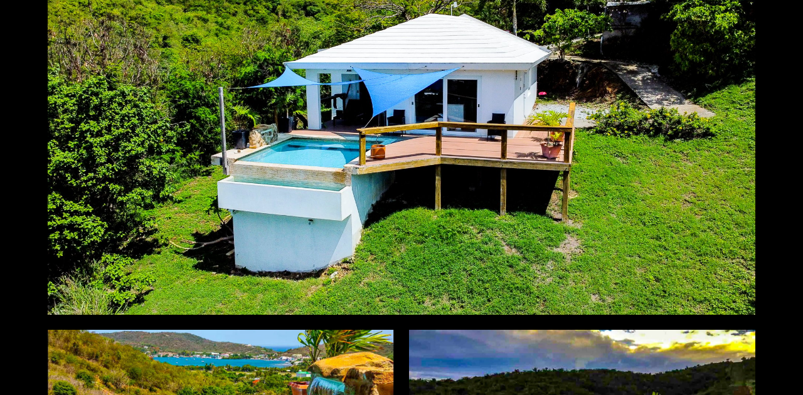
click at [501, 241] on div at bounding box center [402, 117] width 708 height 397
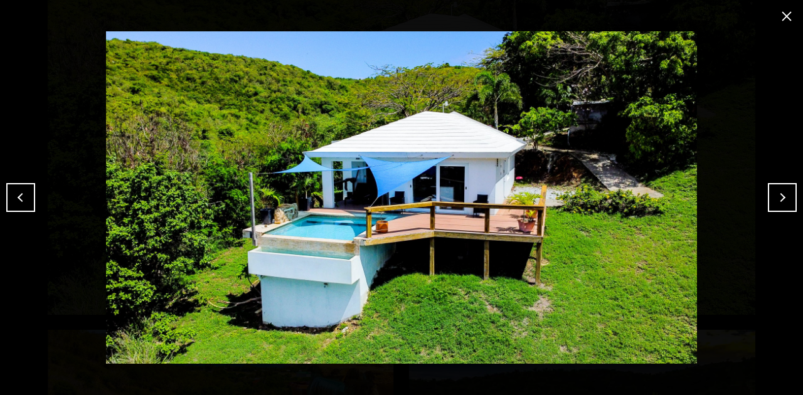
click at [636, 13] on button "close modal" at bounding box center [787, 16] width 20 height 20
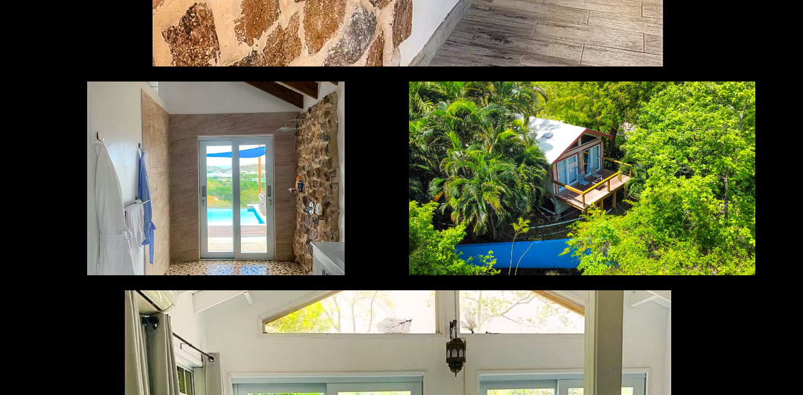
scroll to position [4728, 0]
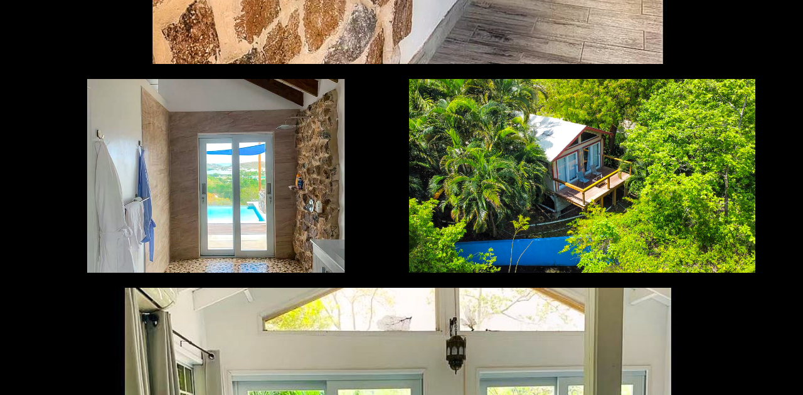
click at [505, 212] on div at bounding box center [582, 176] width 346 height 194
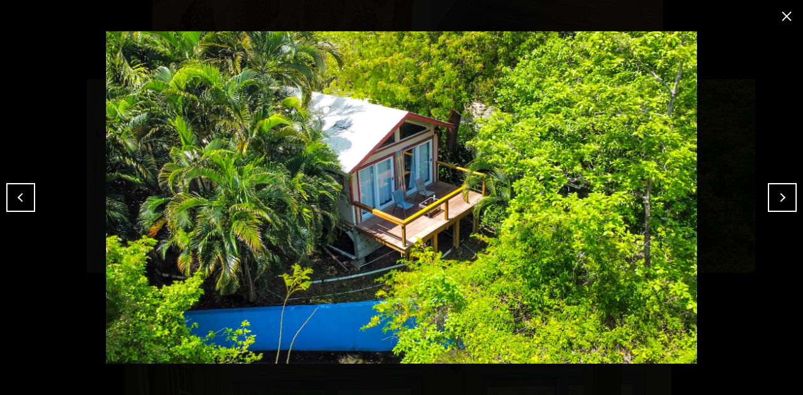
click at [636, 9] on button "close modal" at bounding box center [787, 16] width 20 height 20
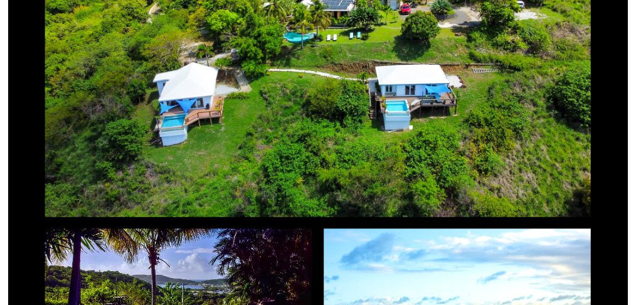
scroll to position [0, 0]
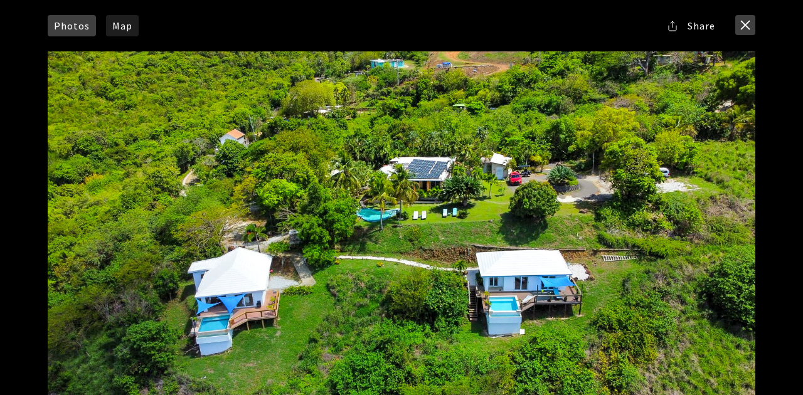
click at [636, 30] on button "close modal" at bounding box center [746, 25] width 20 height 20
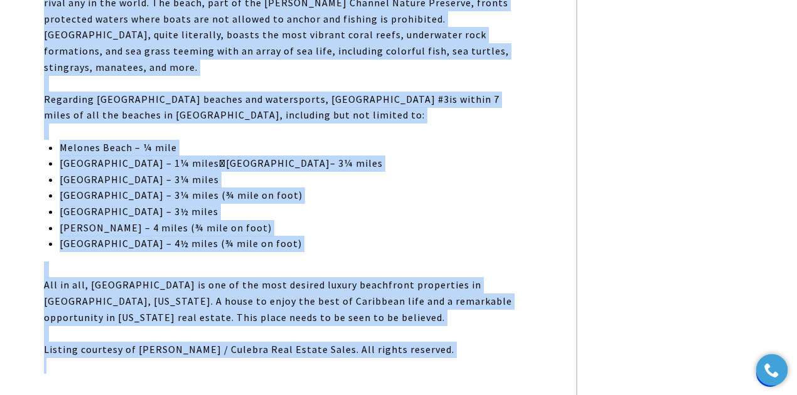
scroll to position [1130, 0]
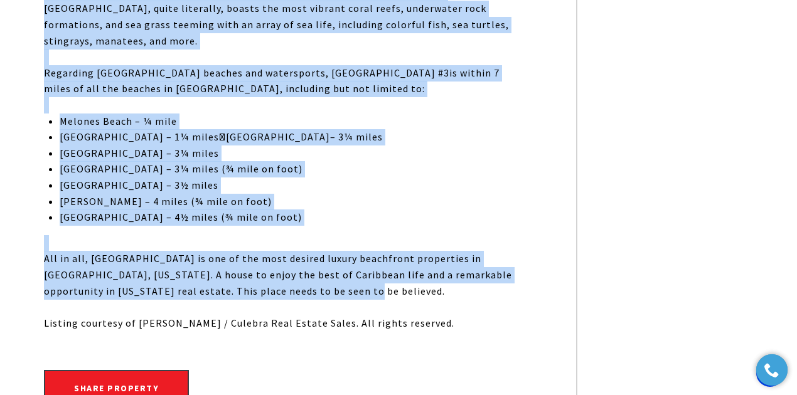
drag, startPoint x: 45, startPoint y: 200, endPoint x: 407, endPoint y: 230, distance: 363.4
copy div "Villa Navillus Sur, Las Quintas #3, lies atop Punta Melones with 300-degree vie…"
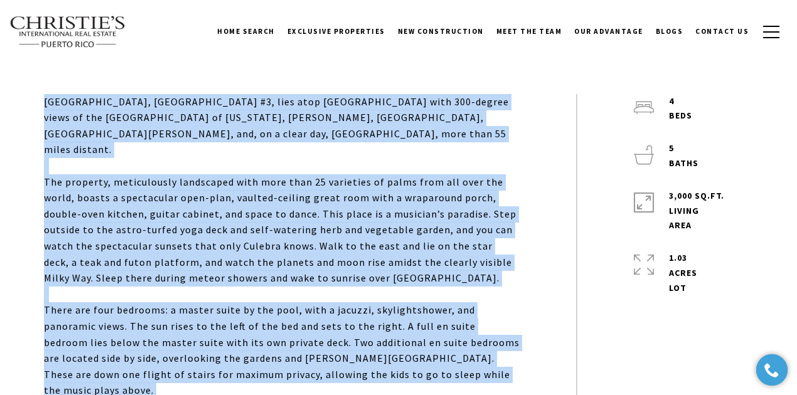
scroll to position [377, 0]
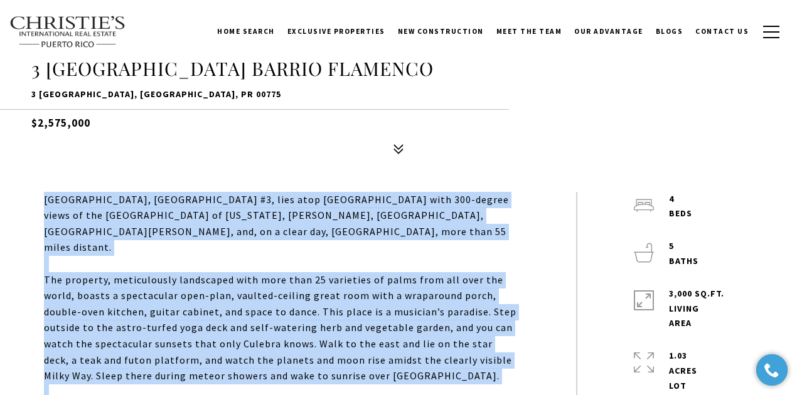
drag, startPoint x: 82, startPoint y: 121, endPoint x: 40, endPoint y: 116, distance: 41.7
click at [40, 116] on h5 "$2,575,000" at bounding box center [398, 120] width 734 height 22
copy h5 "2,575,000"
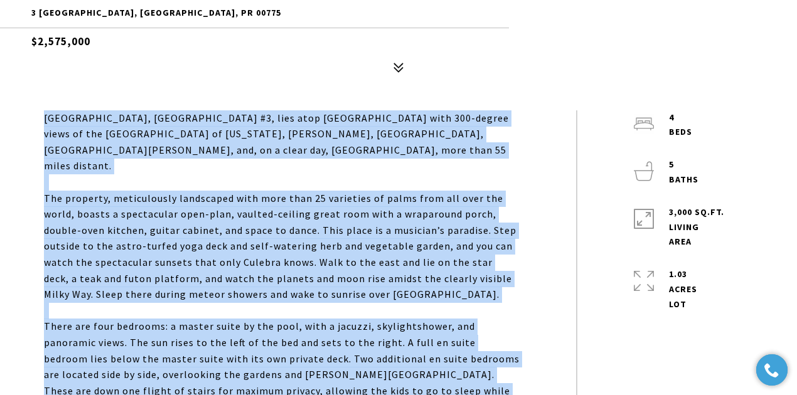
scroll to position [460, 0]
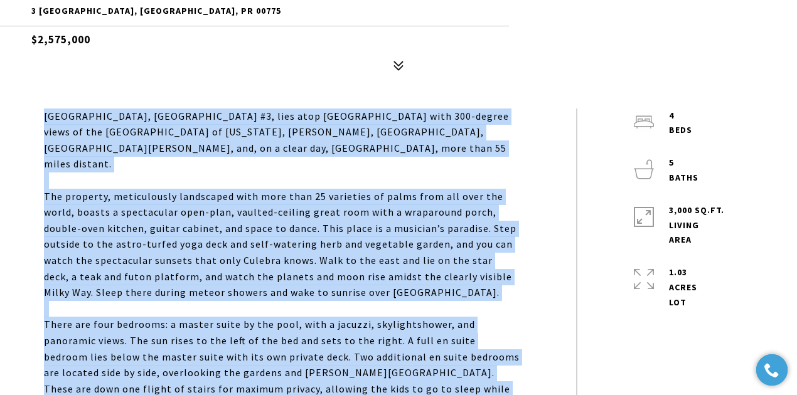
copy h5 "2,575,000"
click at [92, 38] on h5 "$2,575,000" at bounding box center [398, 37] width 734 height 22
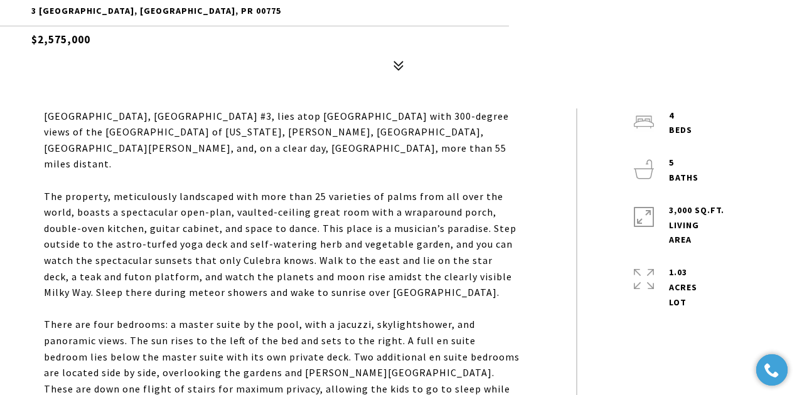
drag, startPoint x: 36, startPoint y: 41, endPoint x: 137, endPoint y: 41, distance: 101.0
click at [137, 41] on h5 "$2,575,000" at bounding box center [398, 37] width 734 height 22
click at [129, 60] on div "For Sale 3 LA QUINTA MELONES BEACH BARRIO FLAMENCO 3 LA QUINTA MELONES BEACH BA…" at bounding box center [398, 13] width 797 height 127
drag, startPoint x: 39, startPoint y: 41, endPoint x: 99, endPoint y: 40, distance: 60.3
click at [99, 40] on h5 "$2,575,000" at bounding box center [398, 37] width 734 height 22
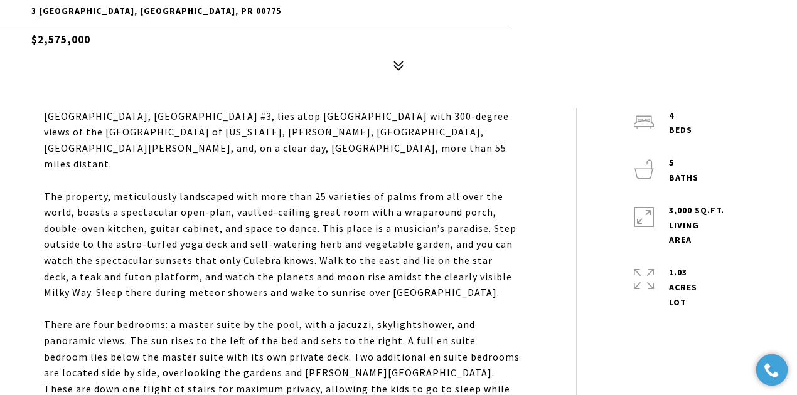
click at [97, 46] on h5 "$2,575,000" at bounding box center [398, 37] width 734 height 22
drag, startPoint x: 99, startPoint y: 39, endPoint x: 40, endPoint y: 40, distance: 58.4
click at [40, 40] on h5 "$2,575,000" at bounding box center [398, 37] width 734 height 22
click at [95, 50] on div "For Sale 3 LA QUINTA MELONES BEACH BARRIO FLAMENCO 3 LA QUINTA MELONES BEACH BA…" at bounding box center [398, 13] width 797 height 127
drag, startPoint x: 40, startPoint y: 36, endPoint x: 111, endPoint y: 33, distance: 71.0
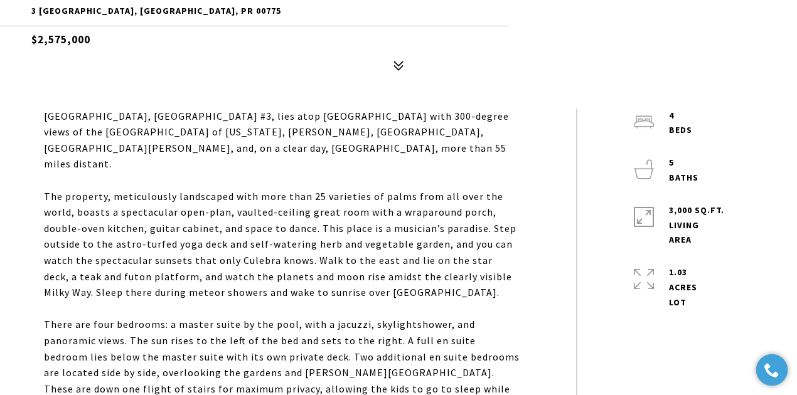
click at [111, 33] on h5 "$2,575,000" at bounding box center [398, 37] width 734 height 22
click at [106, 40] on h5 "$2,575,000" at bounding box center [398, 37] width 734 height 22
drag, startPoint x: 95, startPoint y: 41, endPoint x: 39, endPoint y: 40, distance: 56.5
click at [39, 40] on h5 "$2,575,000" at bounding box center [398, 37] width 734 height 22
click at [116, 40] on h5 "$2,575,000" at bounding box center [398, 37] width 734 height 22
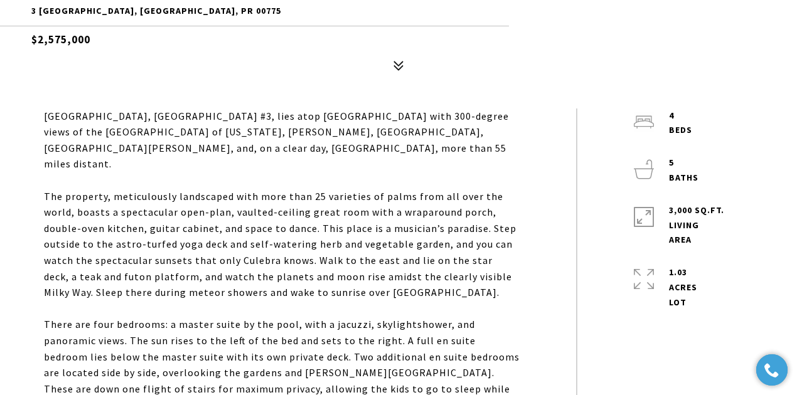
drag, startPoint x: 36, startPoint y: 41, endPoint x: 120, endPoint y: 39, distance: 83.5
click at [120, 39] on h5 "$2,575,000" at bounding box center [398, 37] width 734 height 22
click at [115, 46] on h5 "$2,575,000" at bounding box center [398, 37] width 734 height 22
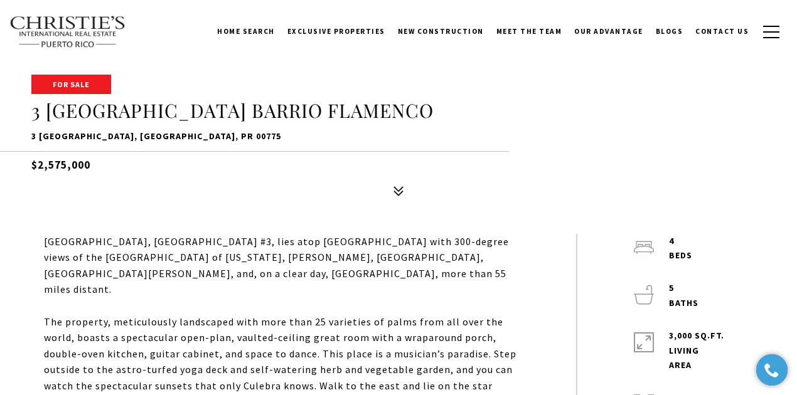
click at [193, 198] on div "For Sale 3 LA QUINTA MELONES BEACH BARRIO FLAMENCO 3 LA QUINTA MELONES BEACH BA…" at bounding box center [398, 139] width 797 height 127
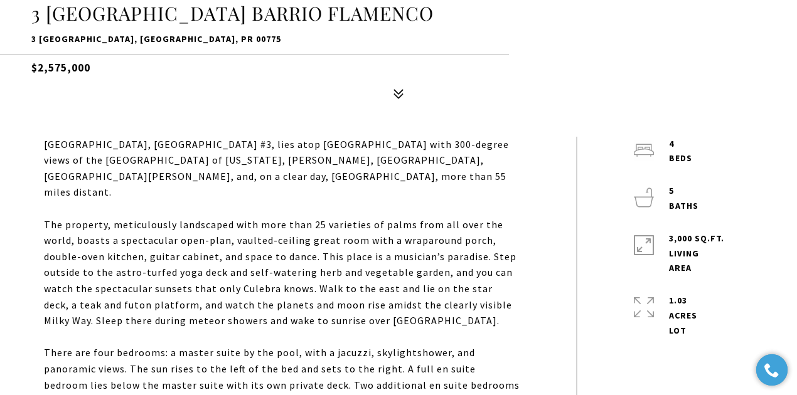
scroll to position [418, 0]
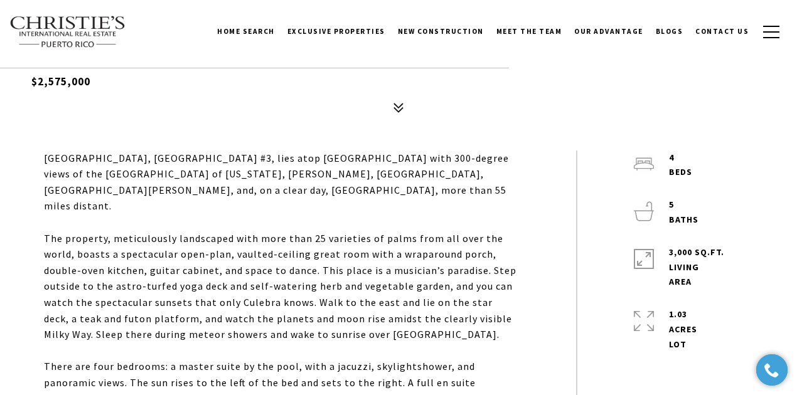
drag, startPoint x: 36, startPoint y: 74, endPoint x: 140, endPoint y: 94, distance: 105.4
click at [140, 94] on div "For Sale 3 LA QUINTA MELONES BEACH BARRIO FLAMENCO 3 LA QUINTA MELONES BEACH BA…" at bounding box center [398, 55] width 797 height 127
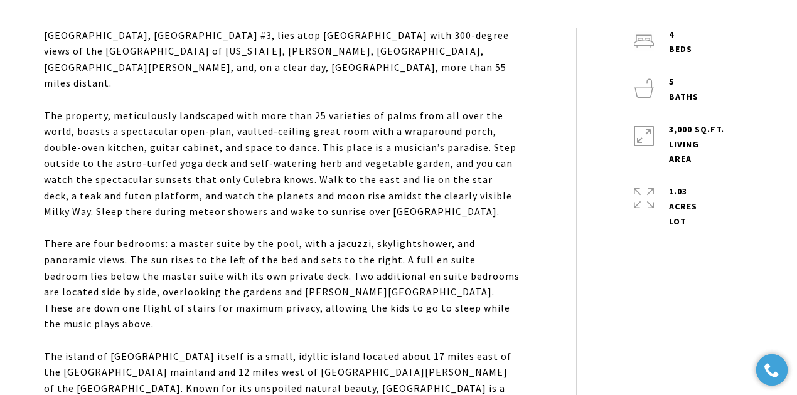
scroll to position [544, 0]
